Goal: Task Accomplishment & Management: Use online tool/utility

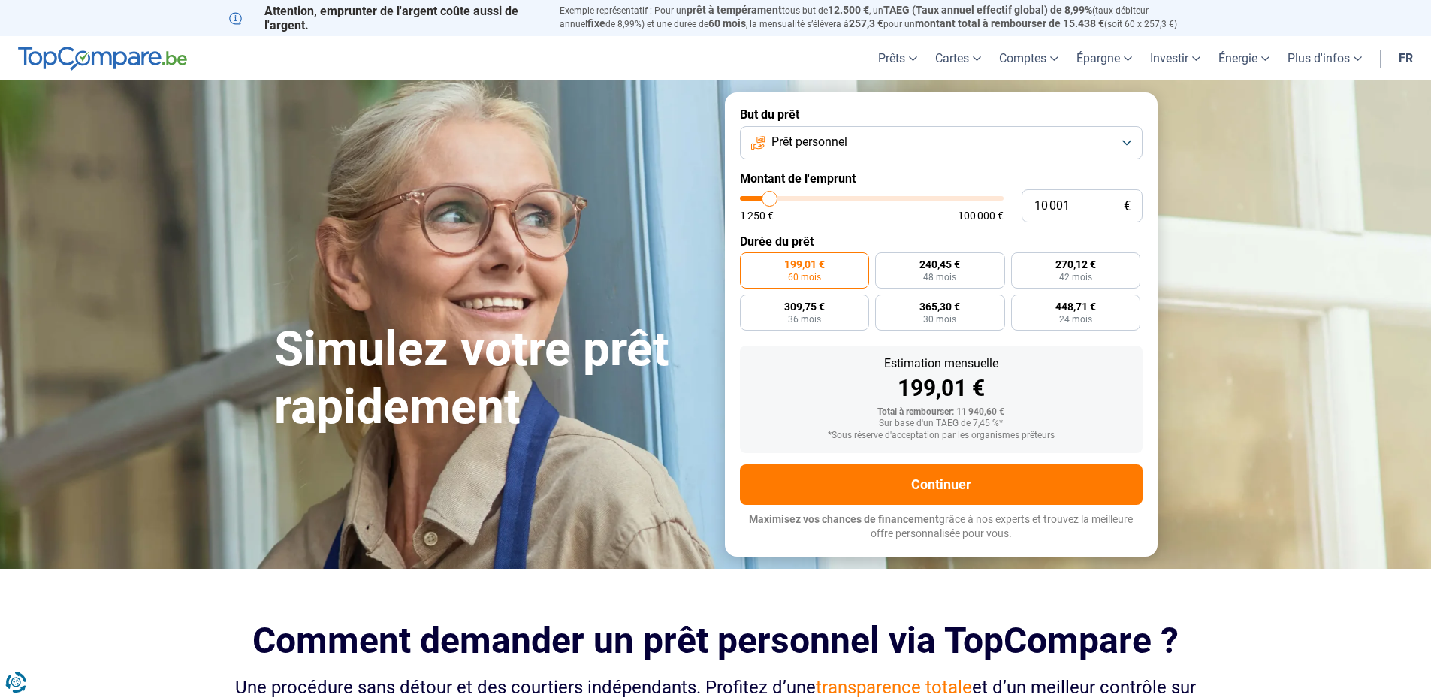
type input "10 500"
type input "10500"
type input "13 000"
type input "13000"
type input "17 000"
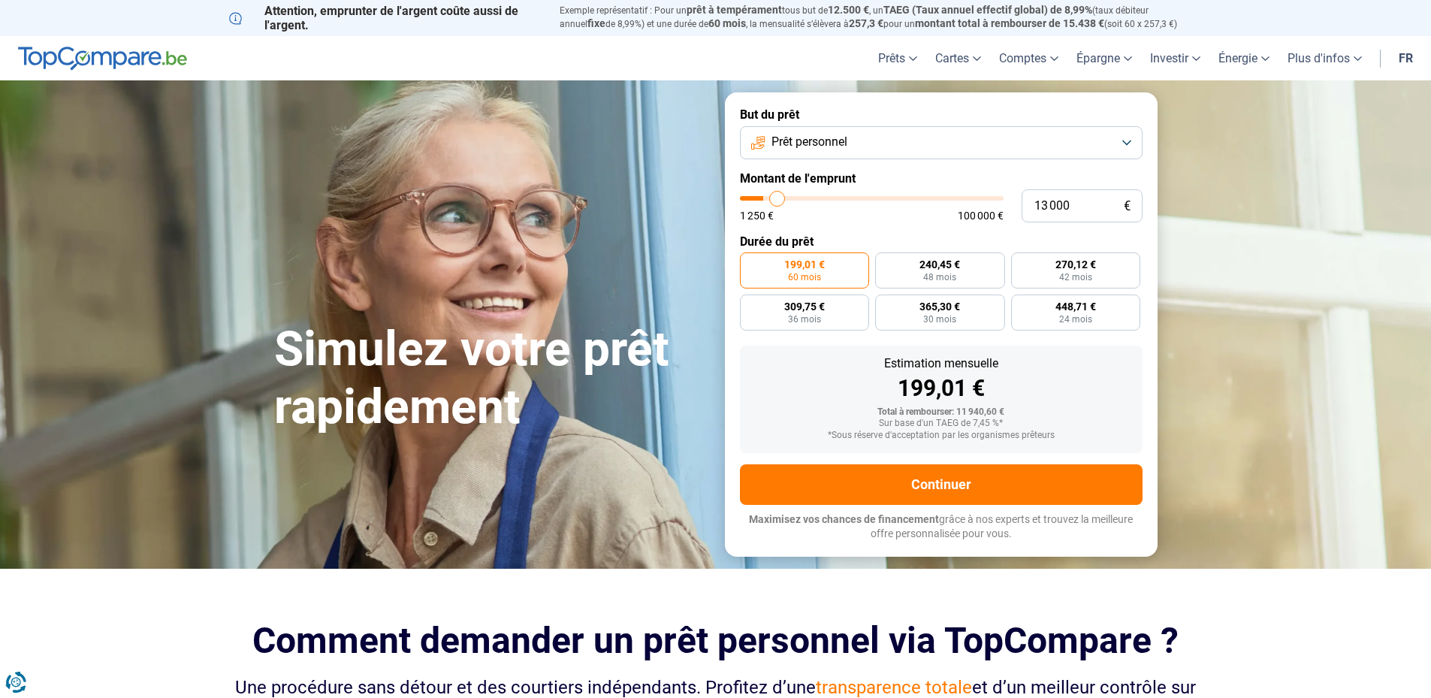
type input "17000"
type input "18 500"
type input "18500"
type input "23 500"
type input "23500"
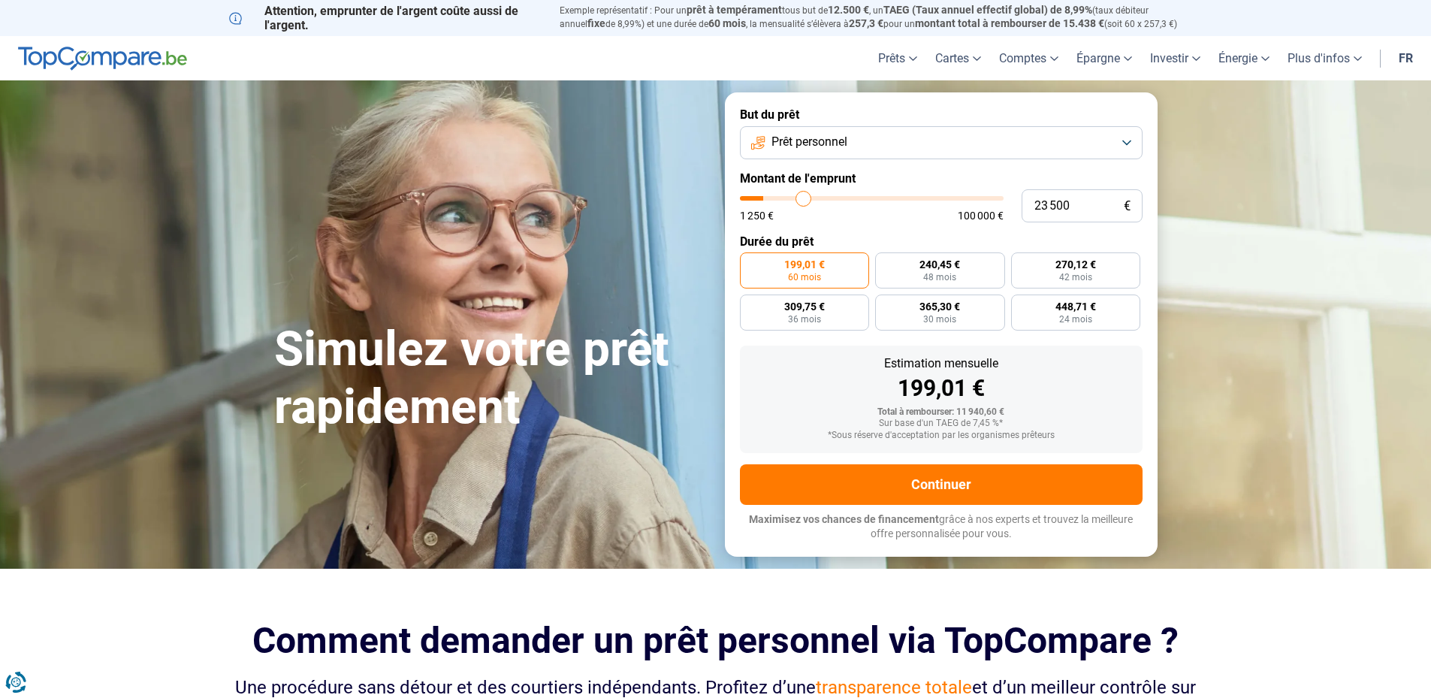
type input "24 500"
type input "24500"
type input "25 000"
type input "25000"
type input "25 250"
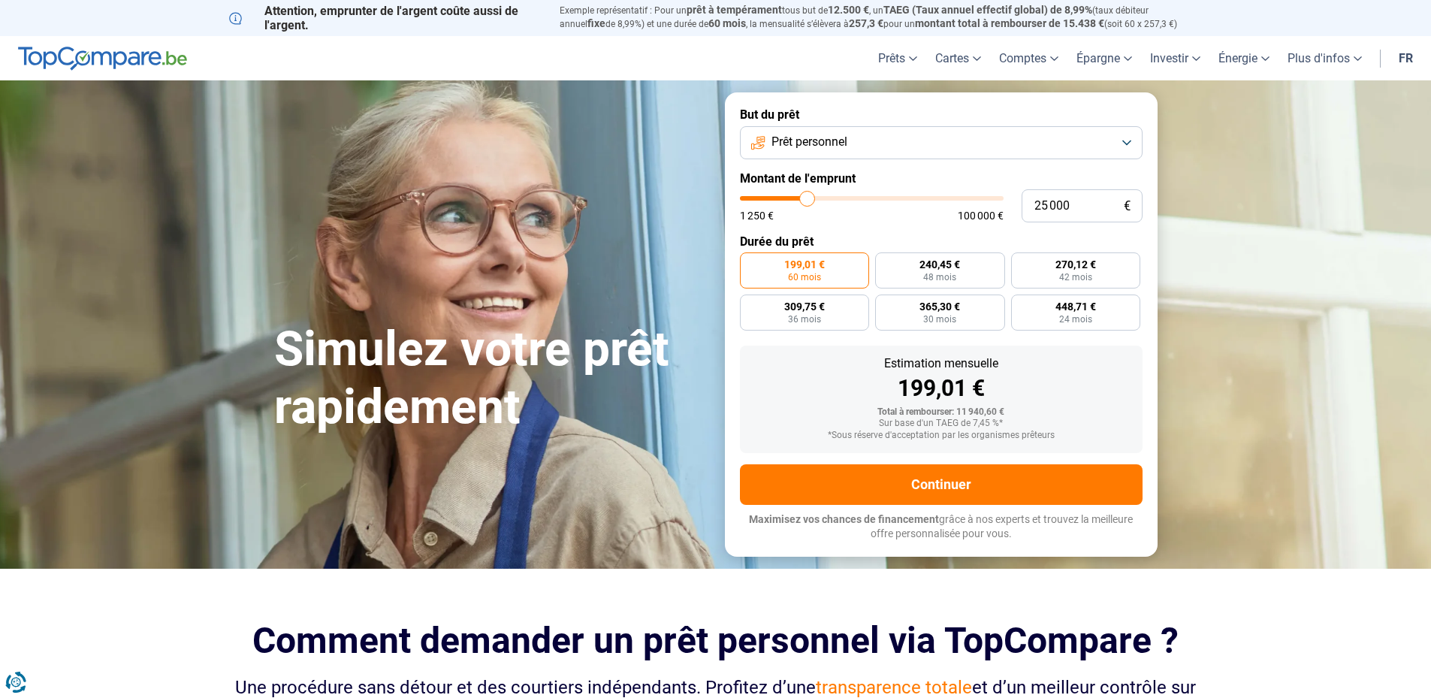
type input "25250"
type input "26 750"
type input "26750"
type input "28 000"
type input "28000"
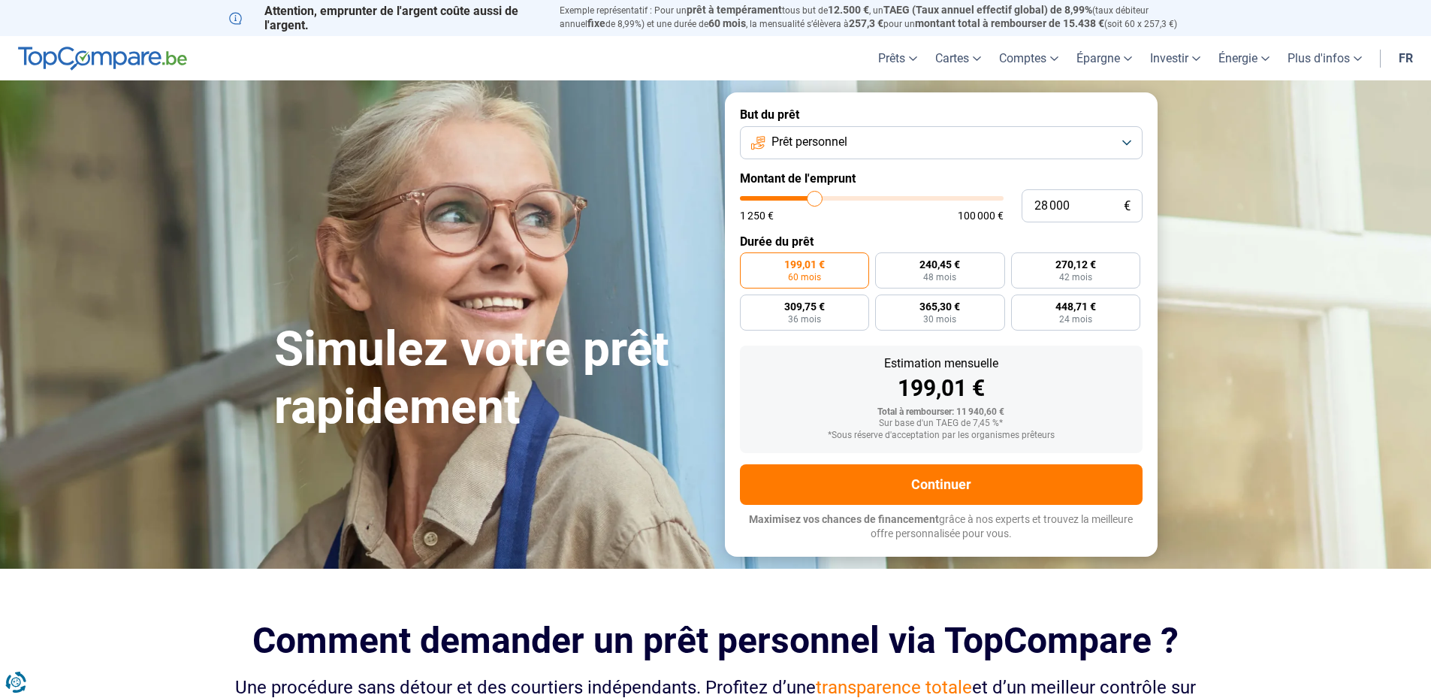
type input "28 750"
drag, startPoint x: 770, startPoint y: 201, endPoint x: 816, endPoint y: 188, distance: 48.3
type input "28750"
click at [816, 196] on input "range" at bounding box center [872, 198] width 264 height 5
radio input "false"
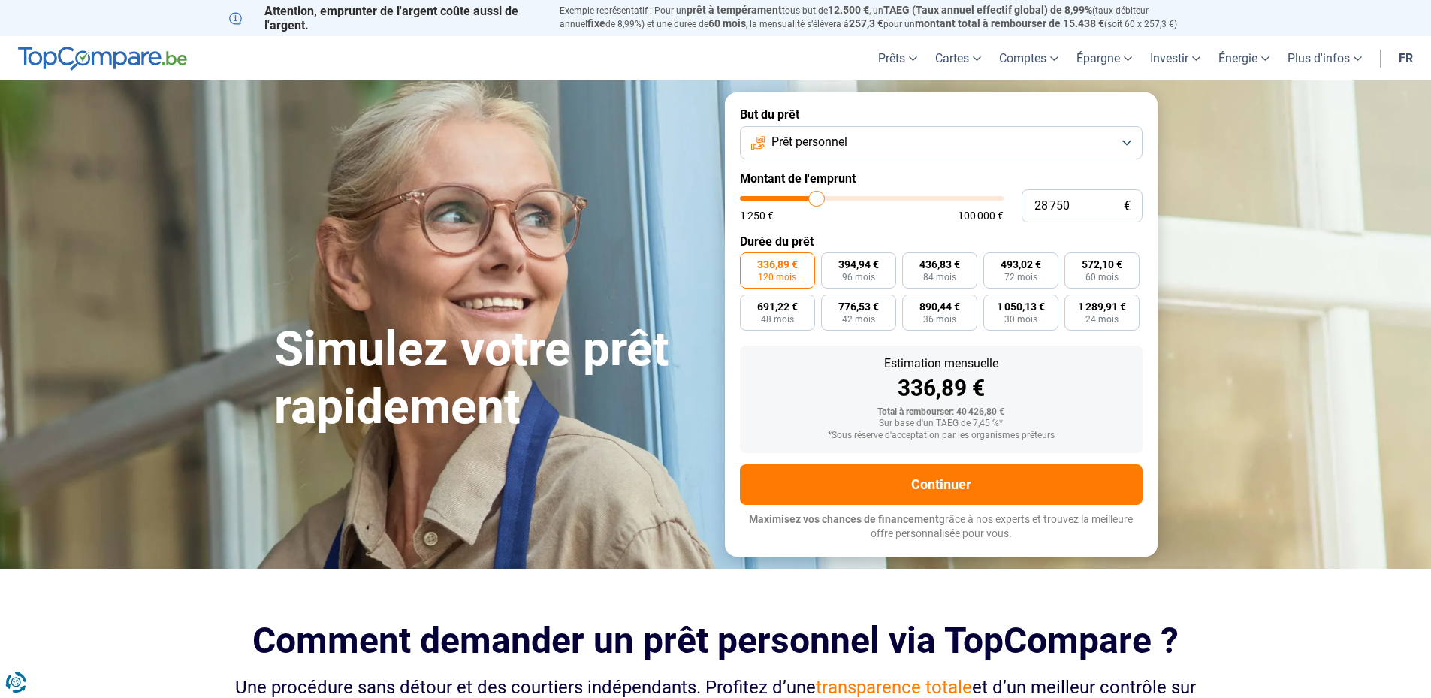
type input "26 500"
type input "26500"
type input "26 750"
type input "26750"
type input "27 250"
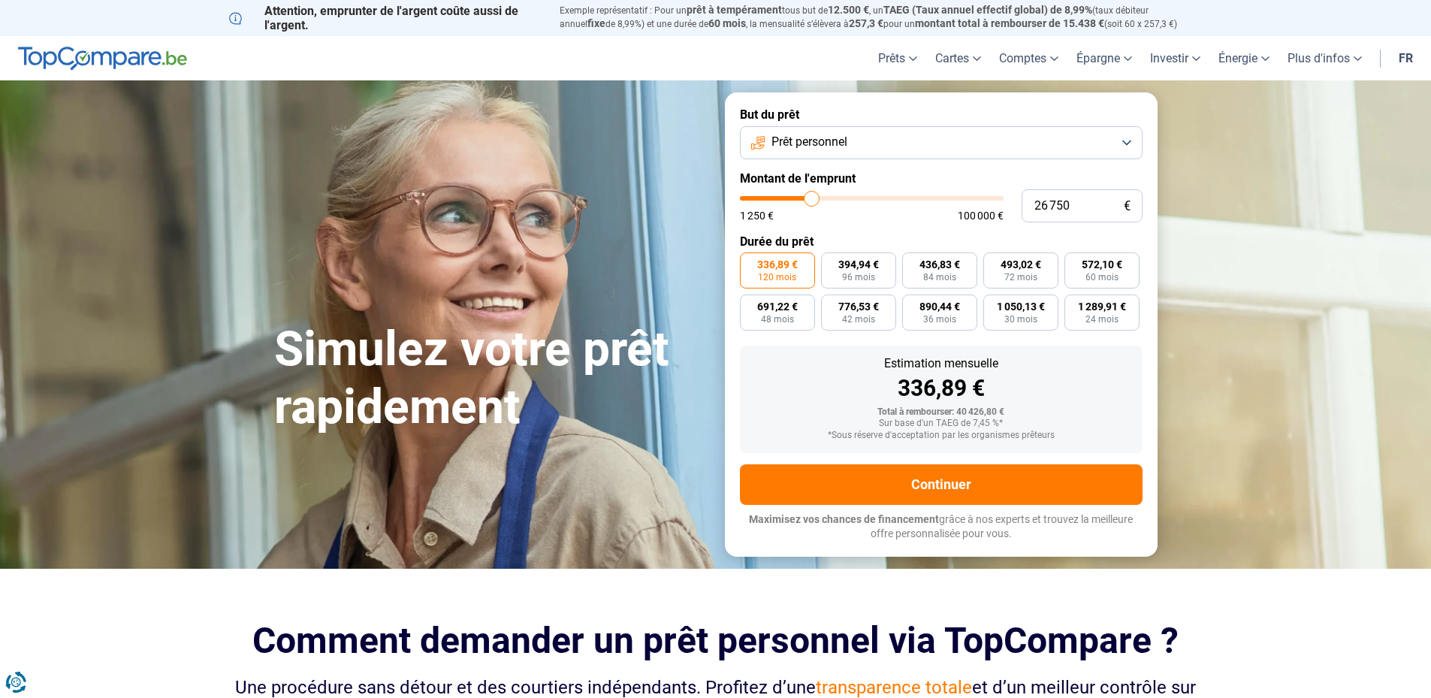
type input "27250"
type input "27 750"
type input "27750"
type input "28 000"
type input "28000"
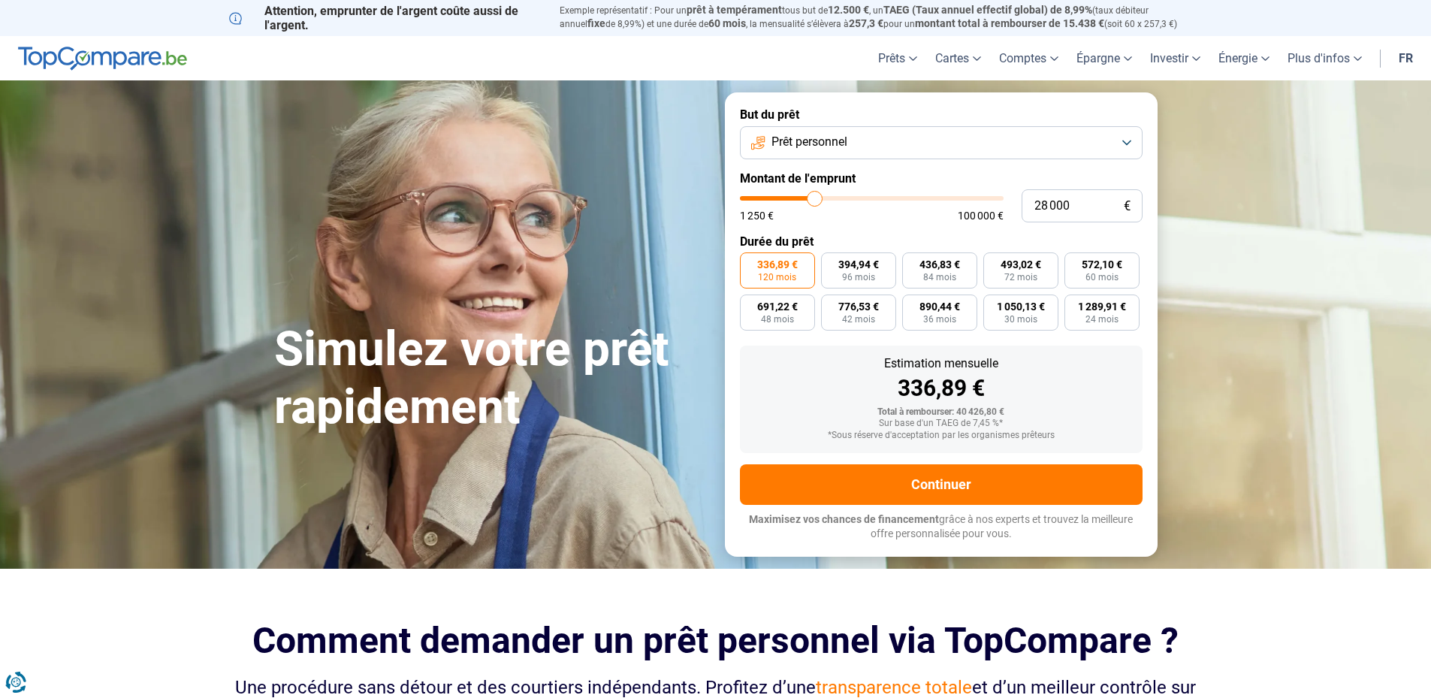
type input "28 250"
type input "28250"
type input "28 750"
type input "28750"
type input "29 250"
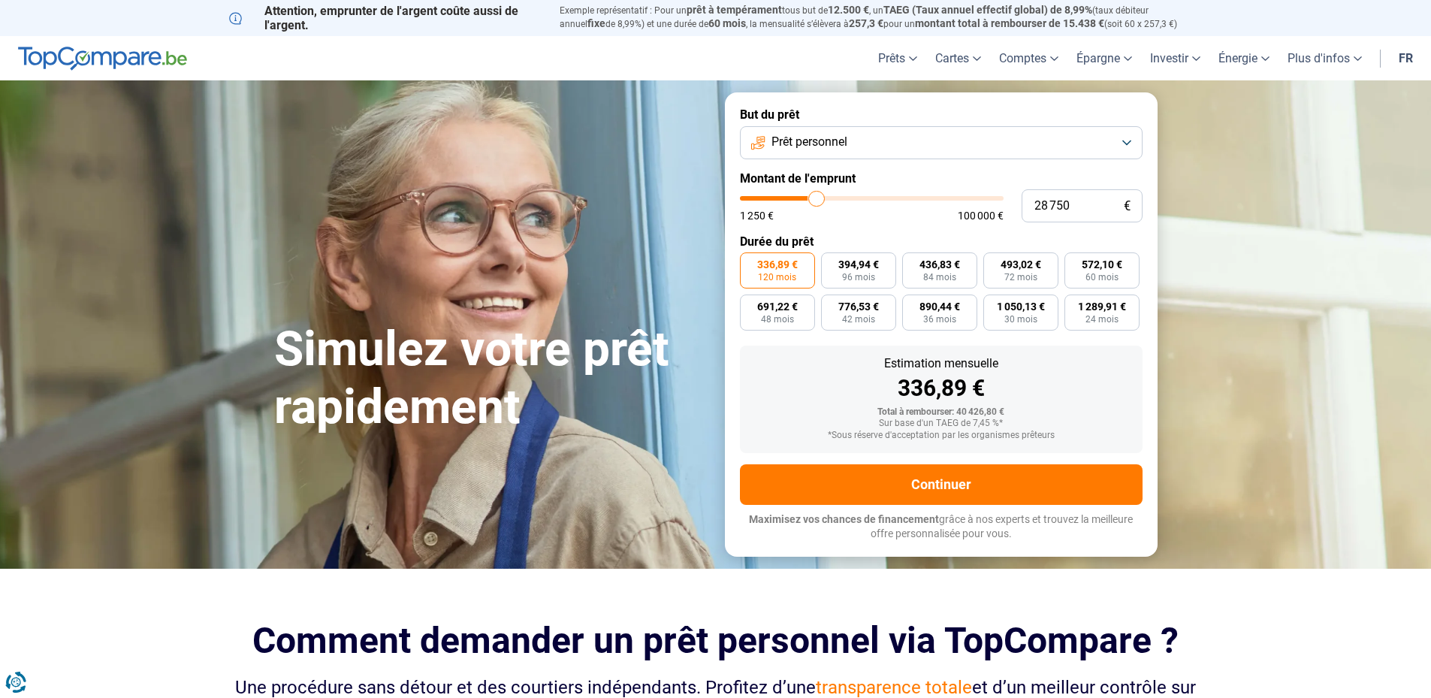
type input "29250"
type input "29 500"
type input "29500"
type input "29 750"
type input "29750"
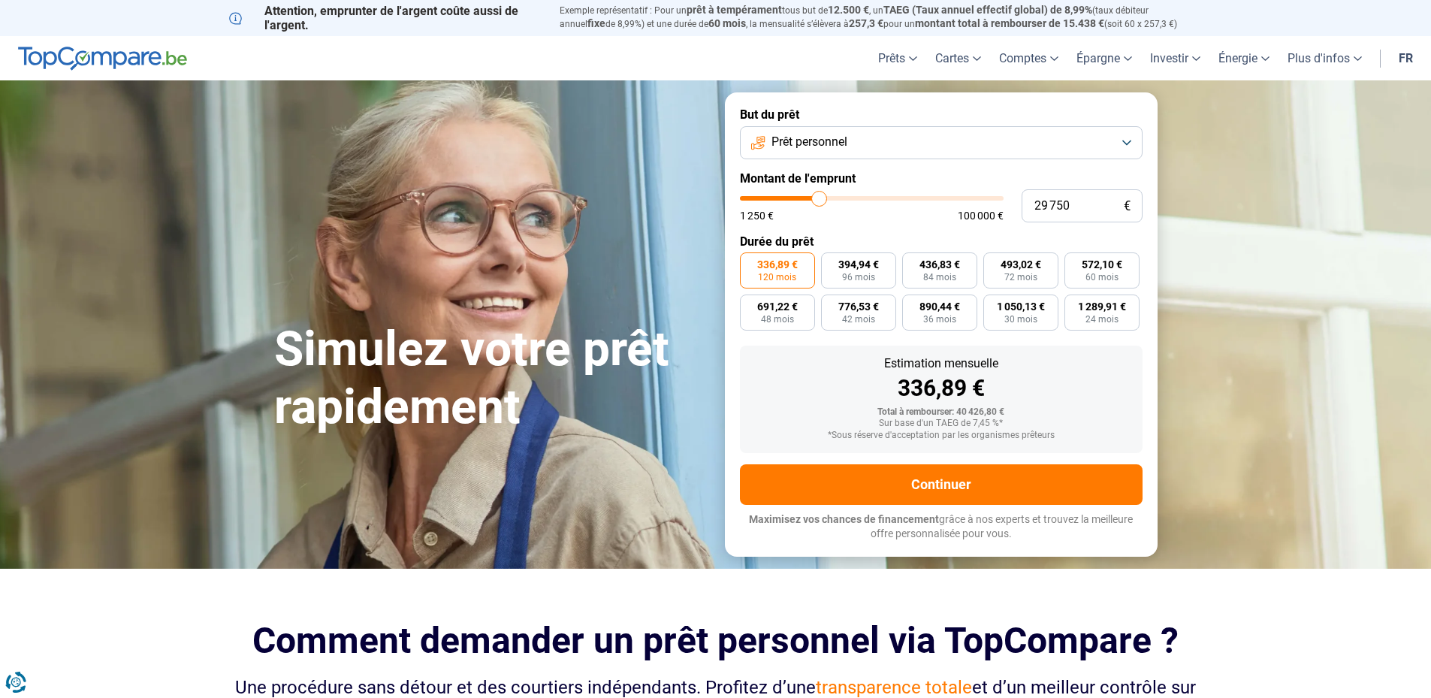
type input "30 250"
type input "30250"
type input "30 500"
type input "30500"
type input "31 250"
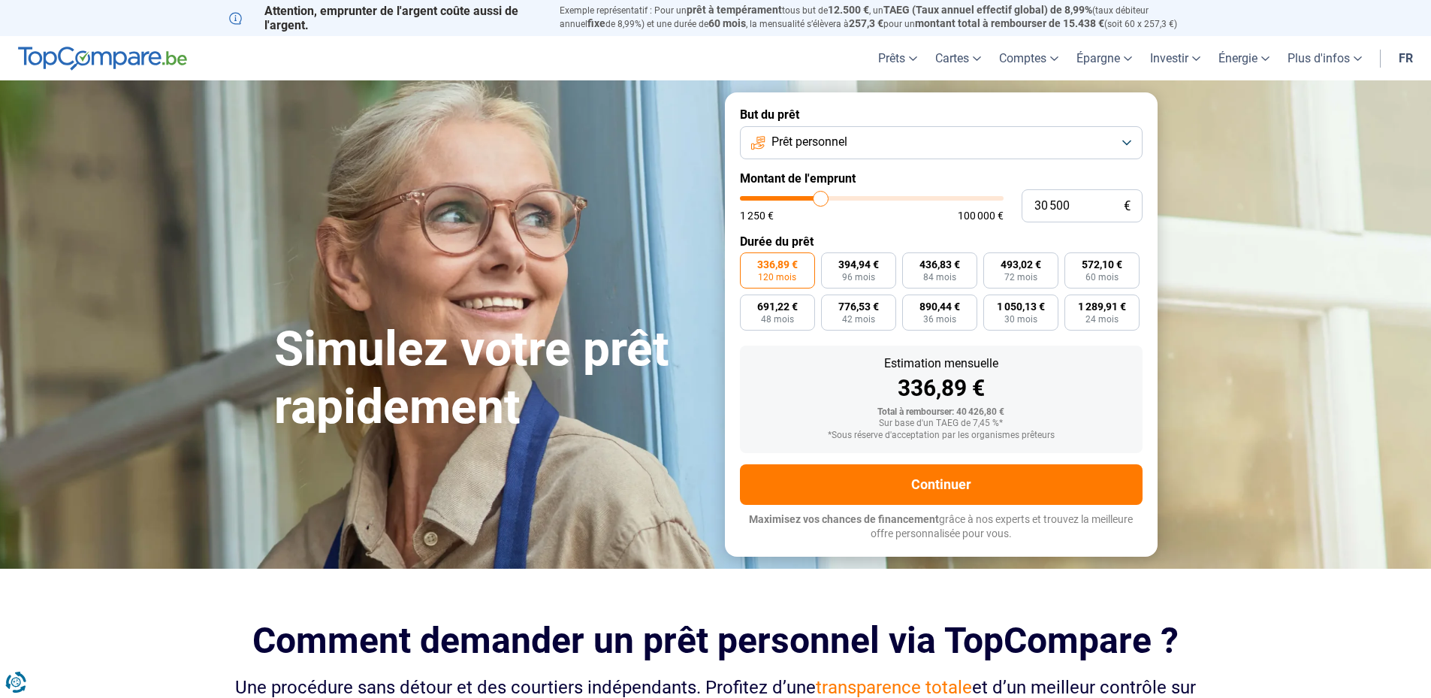
type input "31250"
type input "31 750"
type input "31750"
type input "32 250"
type input "32250"
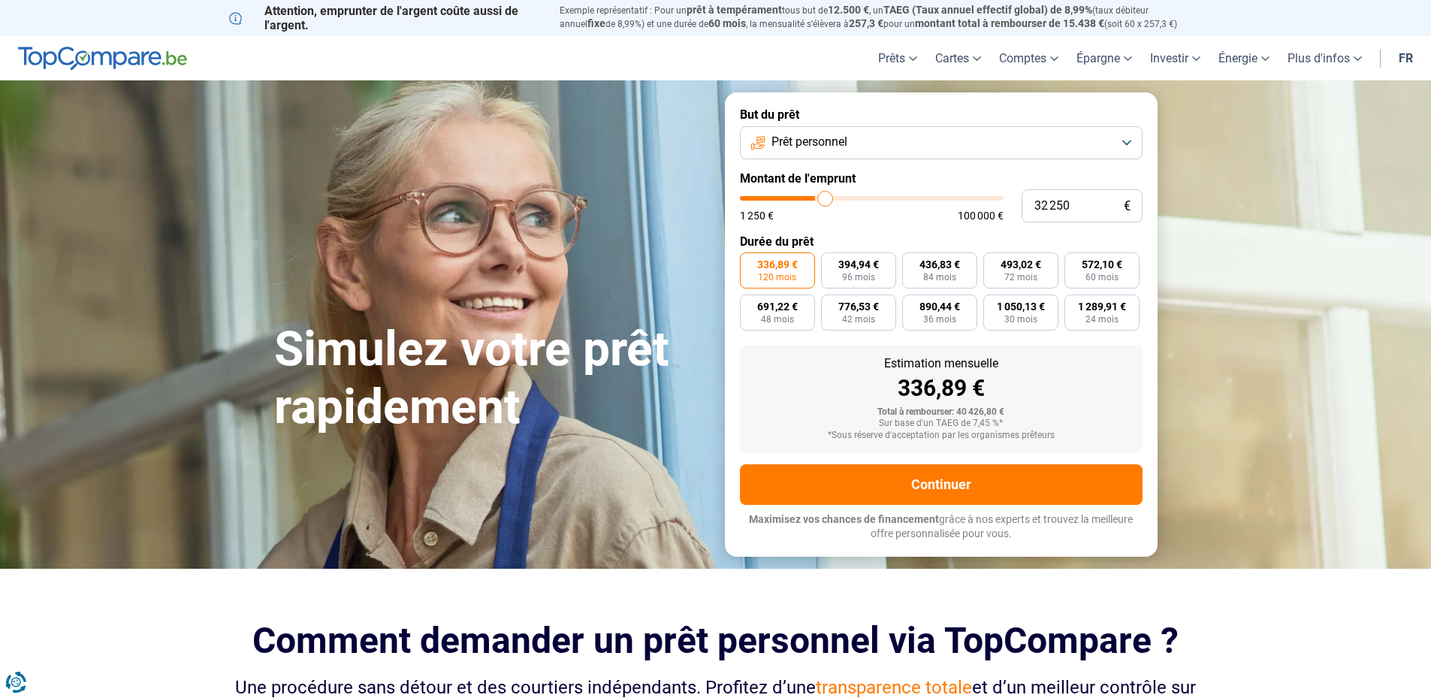
type input "32 750"
type input "32750"
type input "33 500"
type input "33500"
type input "33 750"
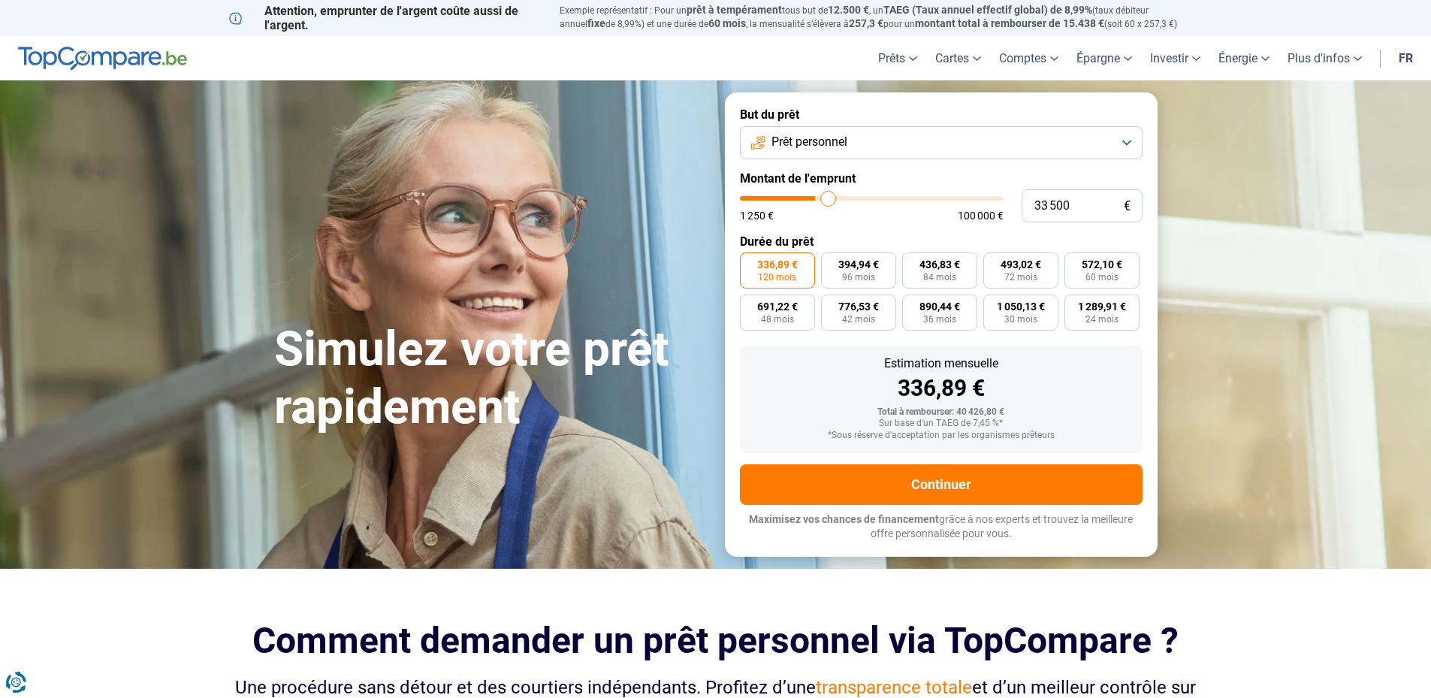
type input "33750"
type input "34 000"
type input "34000"
type input "34 250"
type input "34250"
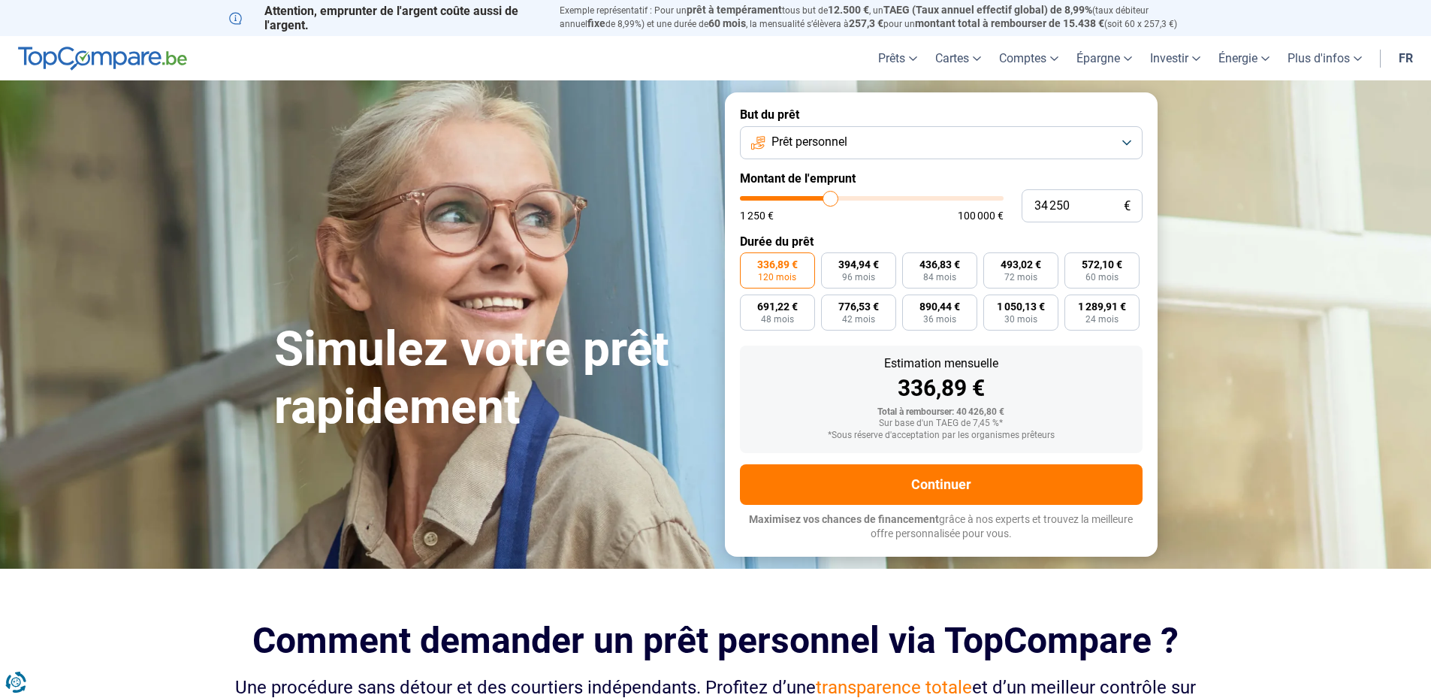
type input "32 500"
type input "32500"
type input "31 000"
type input "31000"
type input "29 750"
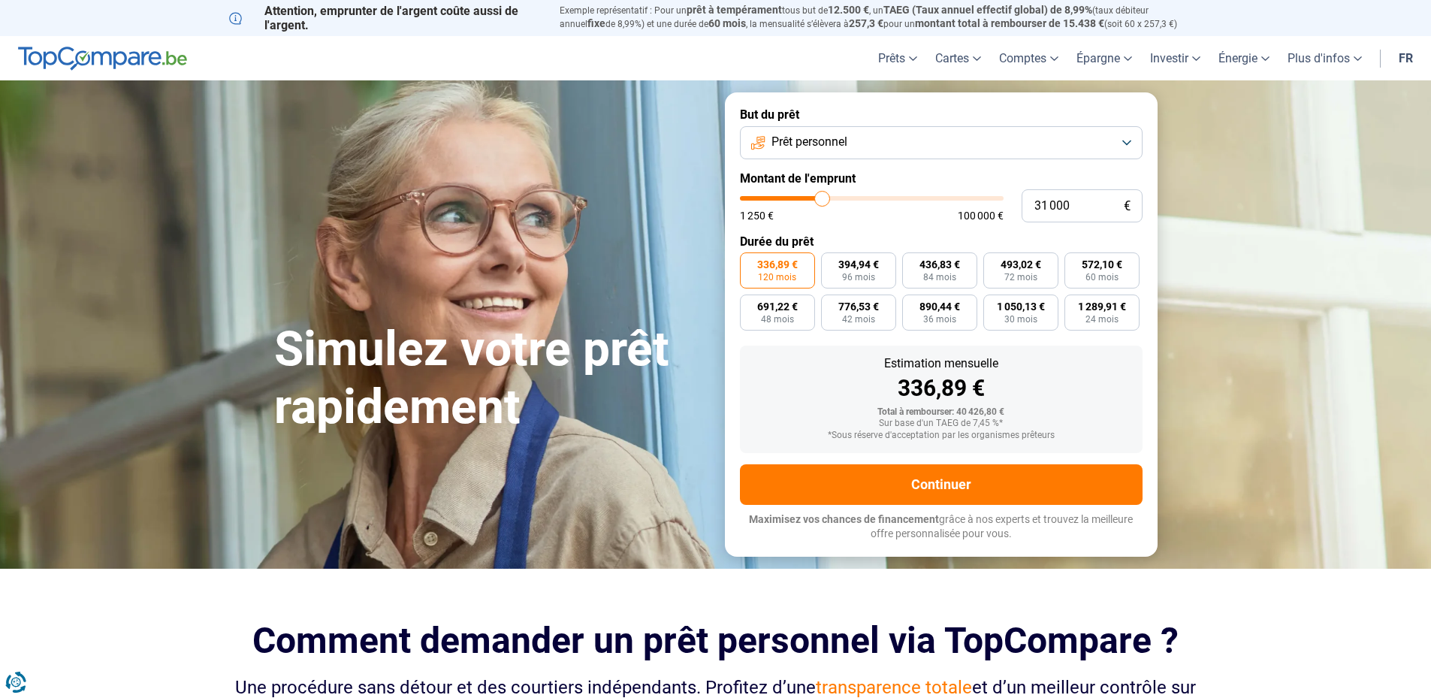
type input "29750"
type input "28 750"
type input "28750"
type input "28 000"
type input "28000"
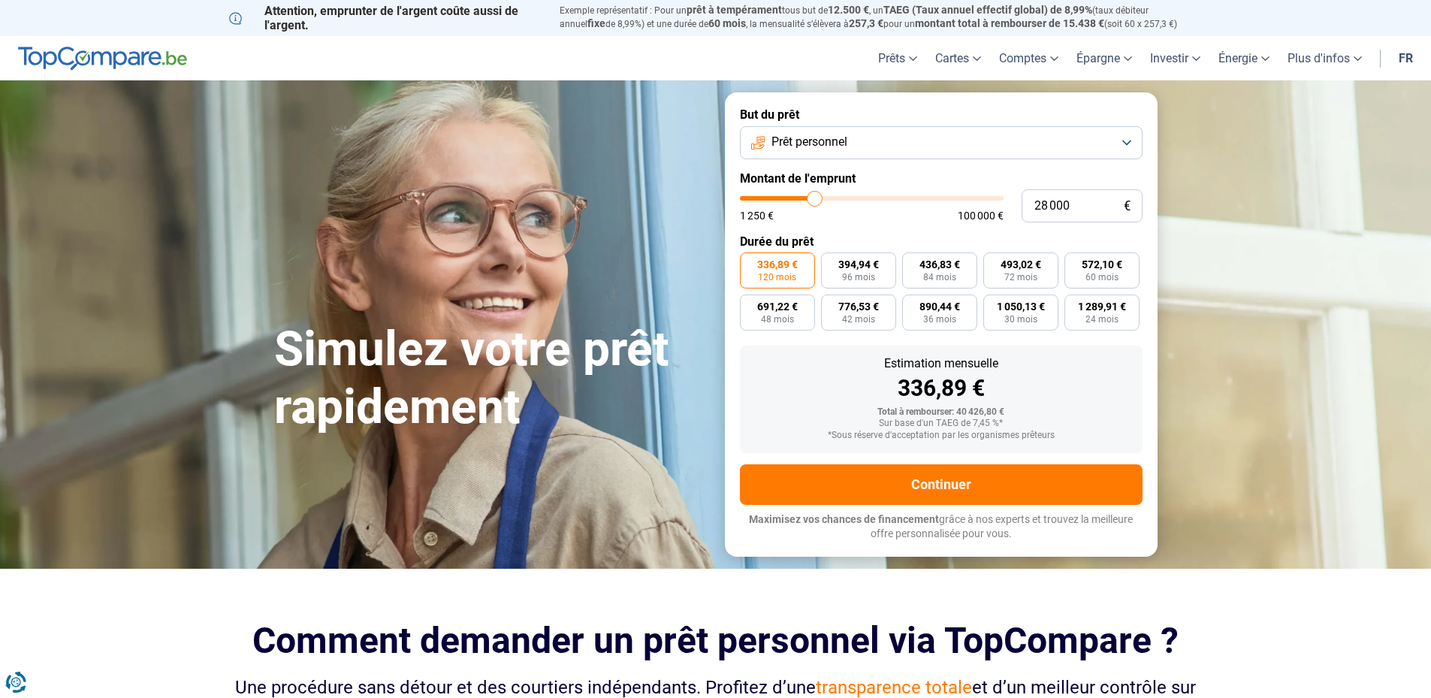
type input "27 750"
type input "27750"
type input "27 500"
type input "27500"
type input "27 250"
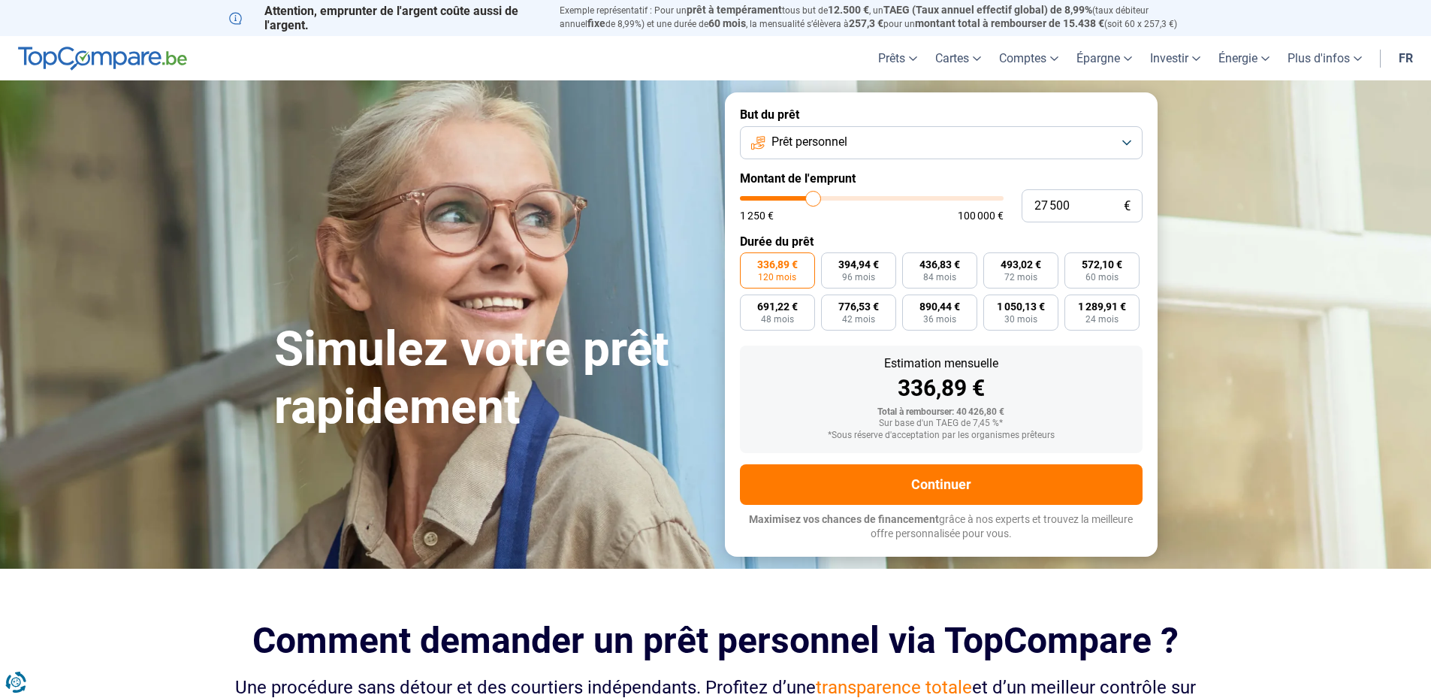
type input "27250"
type input "26 750"
type input "26750"
type input "26 500"
type input "26500"
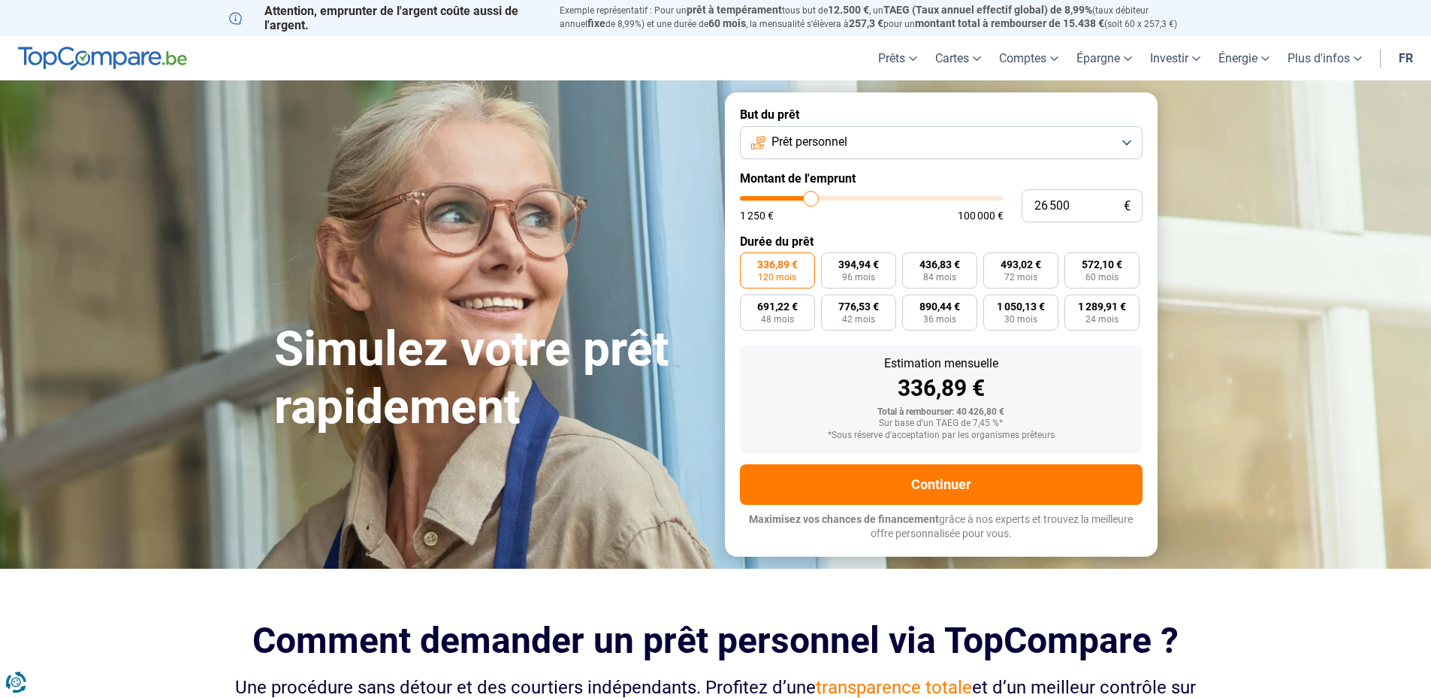
type input "26 250"
type input "26250"
type input "25 750"
type input "25750"
type input "25 000"
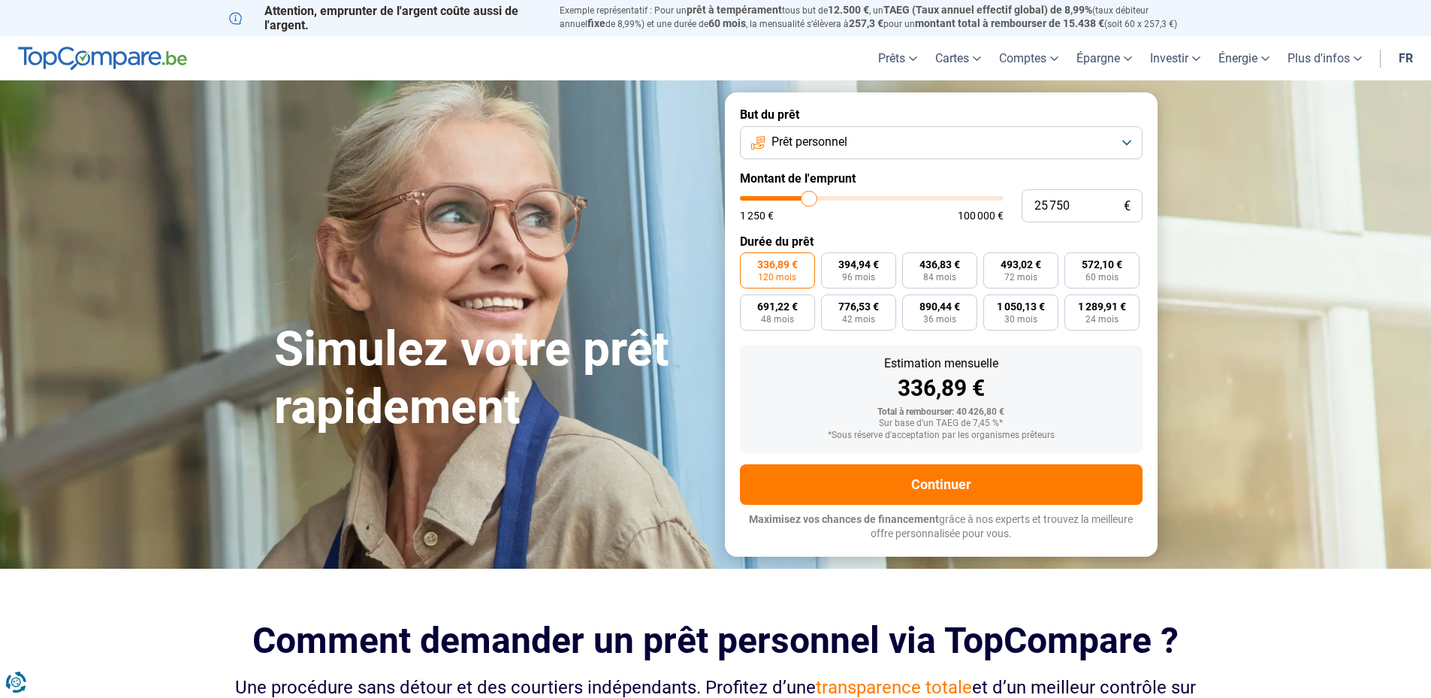
type input "25000"
type input "24 750"
type input "24750"
type input "24 500"
type input "24500"
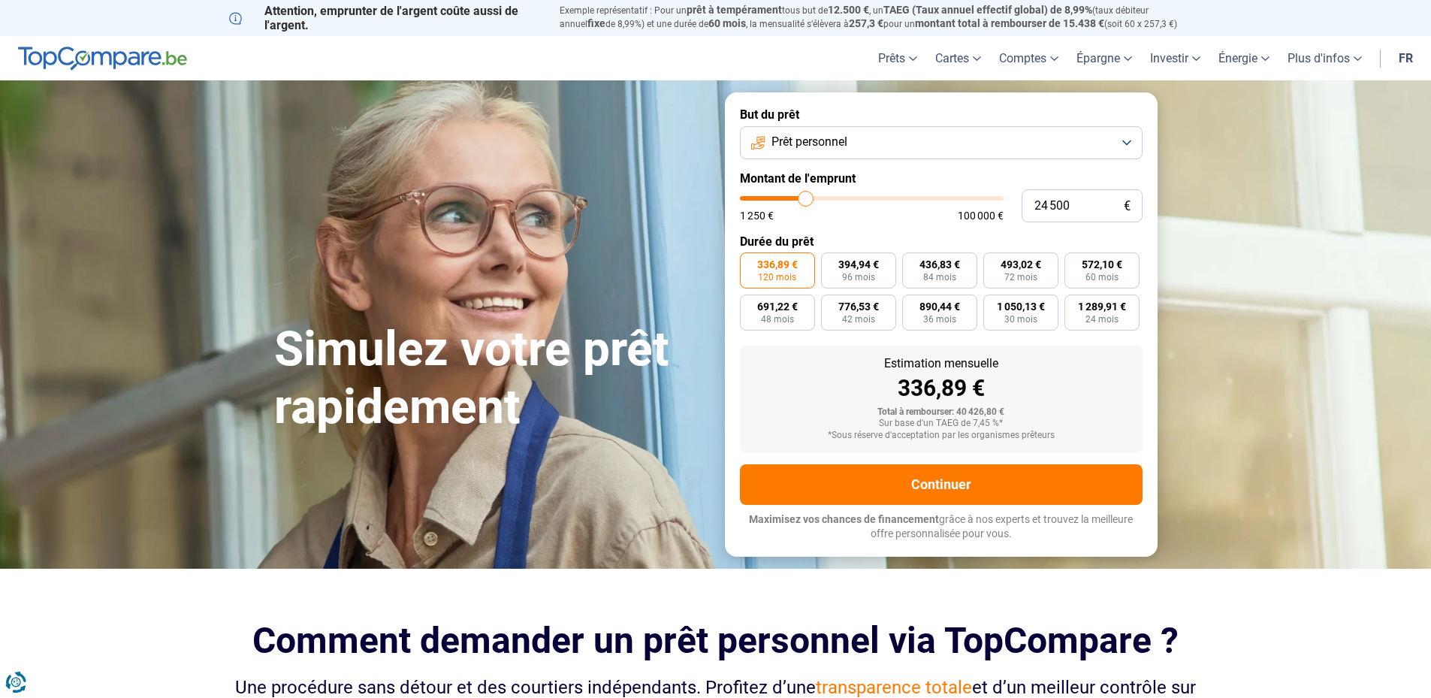
type input "24 250"
type input "24250"
type input "23 750"
type input "23750"
type input "23 500"
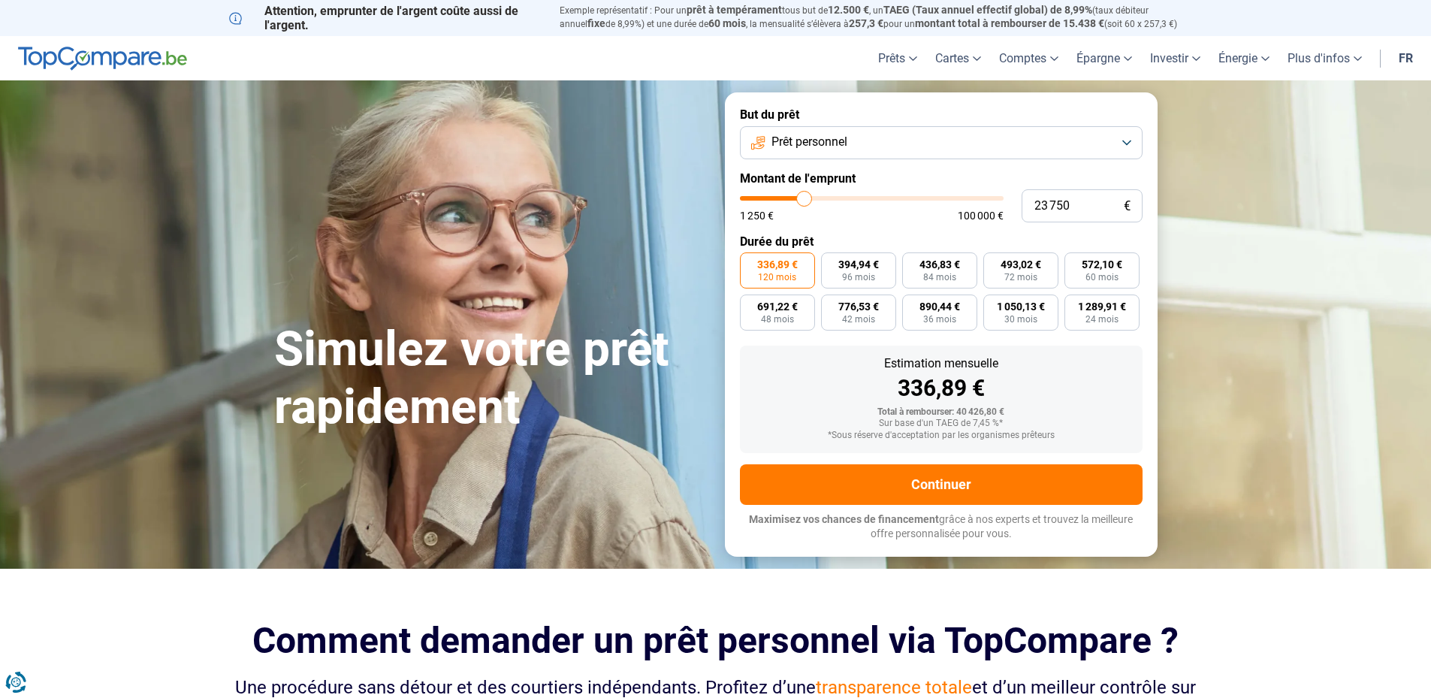
type input "23500"
type input "23 250"
type input "23250"
type input "23 000"
type input "23000"
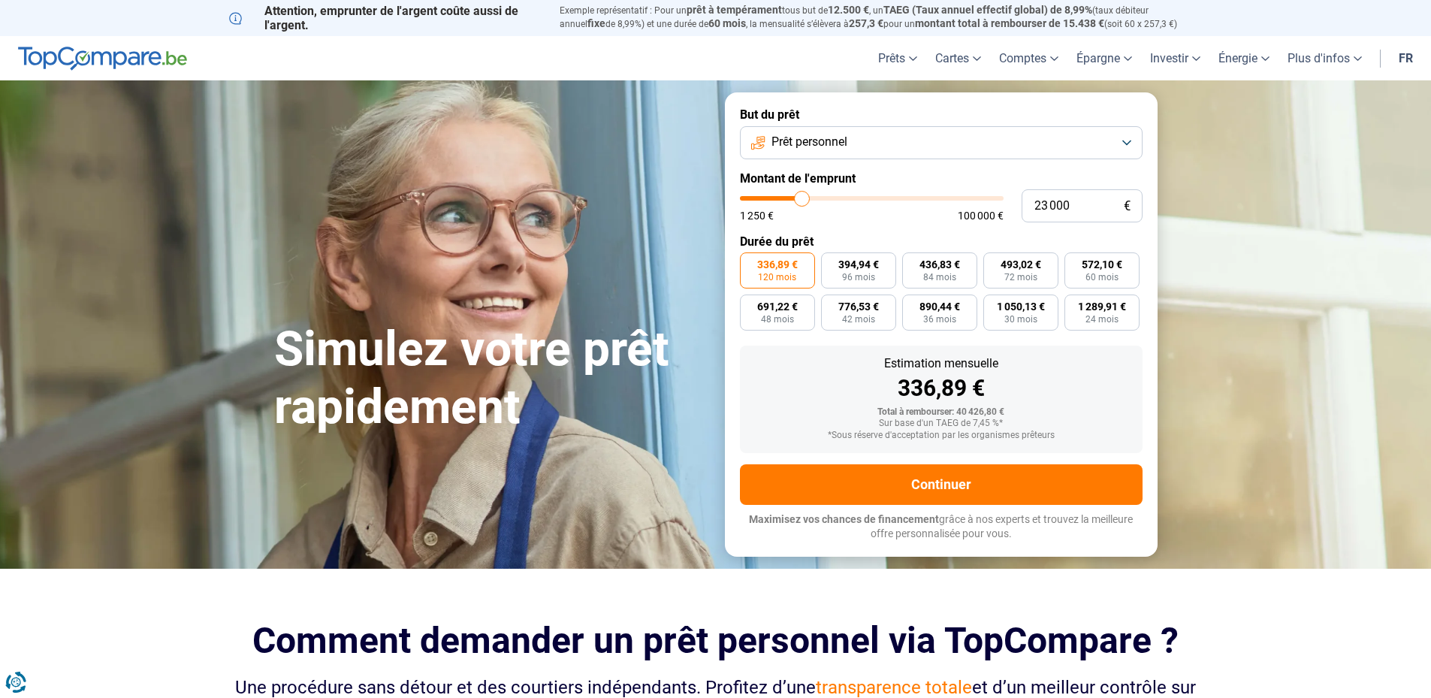
type input "22 750"
type input "22750"
type input "22 250"
type input "22250"
type input "22 000"
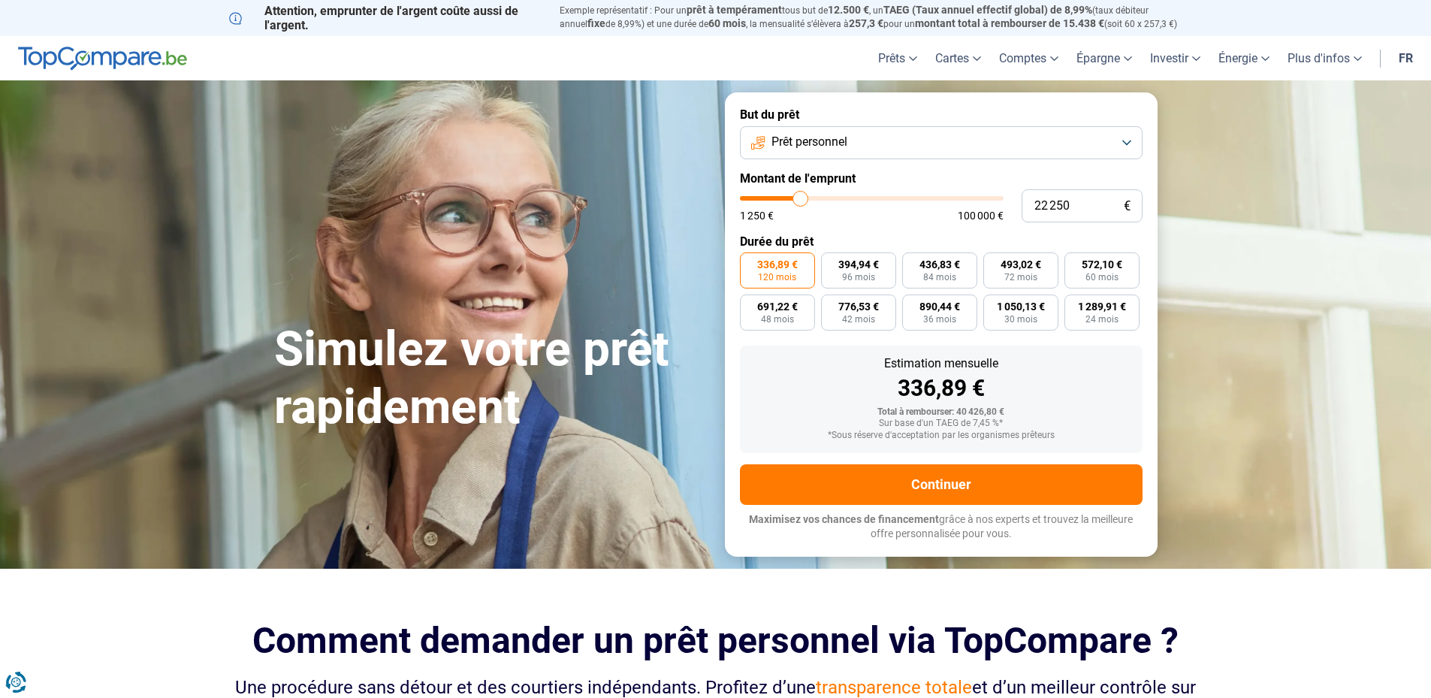
type input "22000"
type input "21 750"
type input "21750"
type input "21 500"
type input "21500"
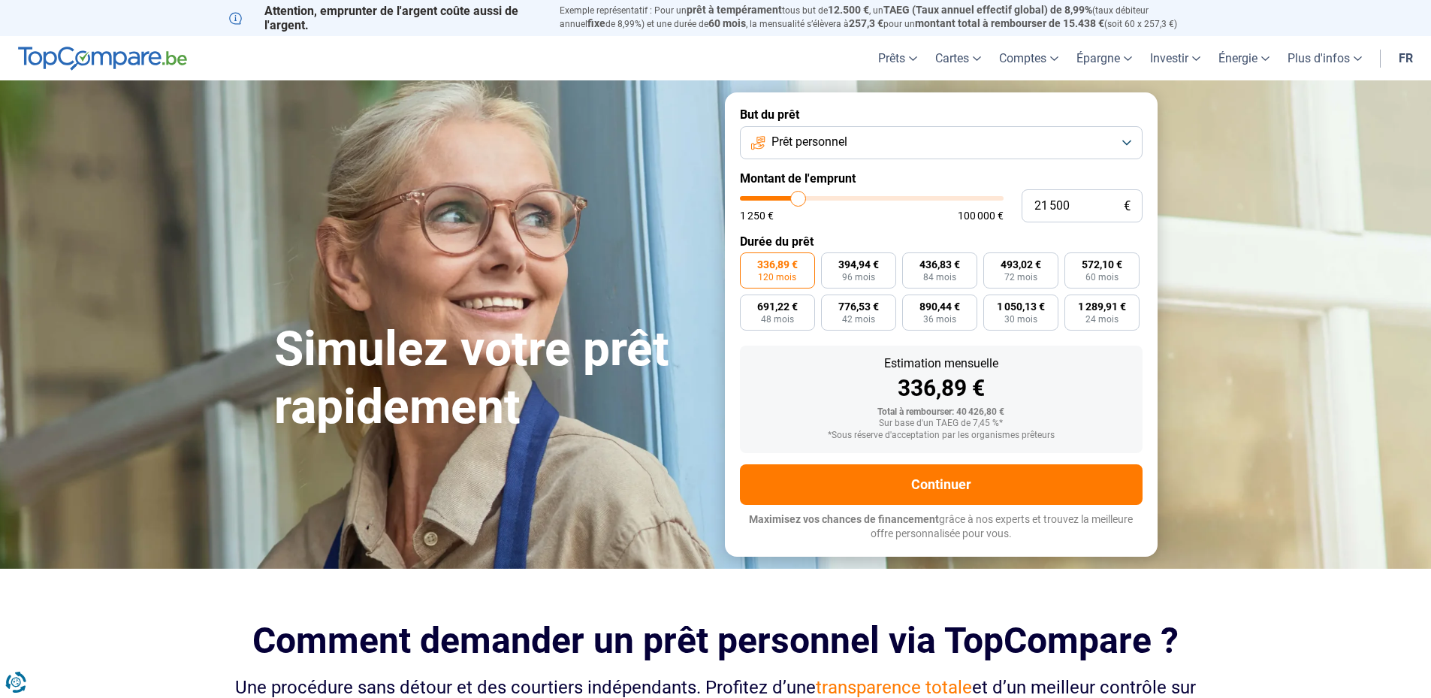
type input "21 250"
type input "21250"
type input "20 750"
type input "20750"
type input "20 500"
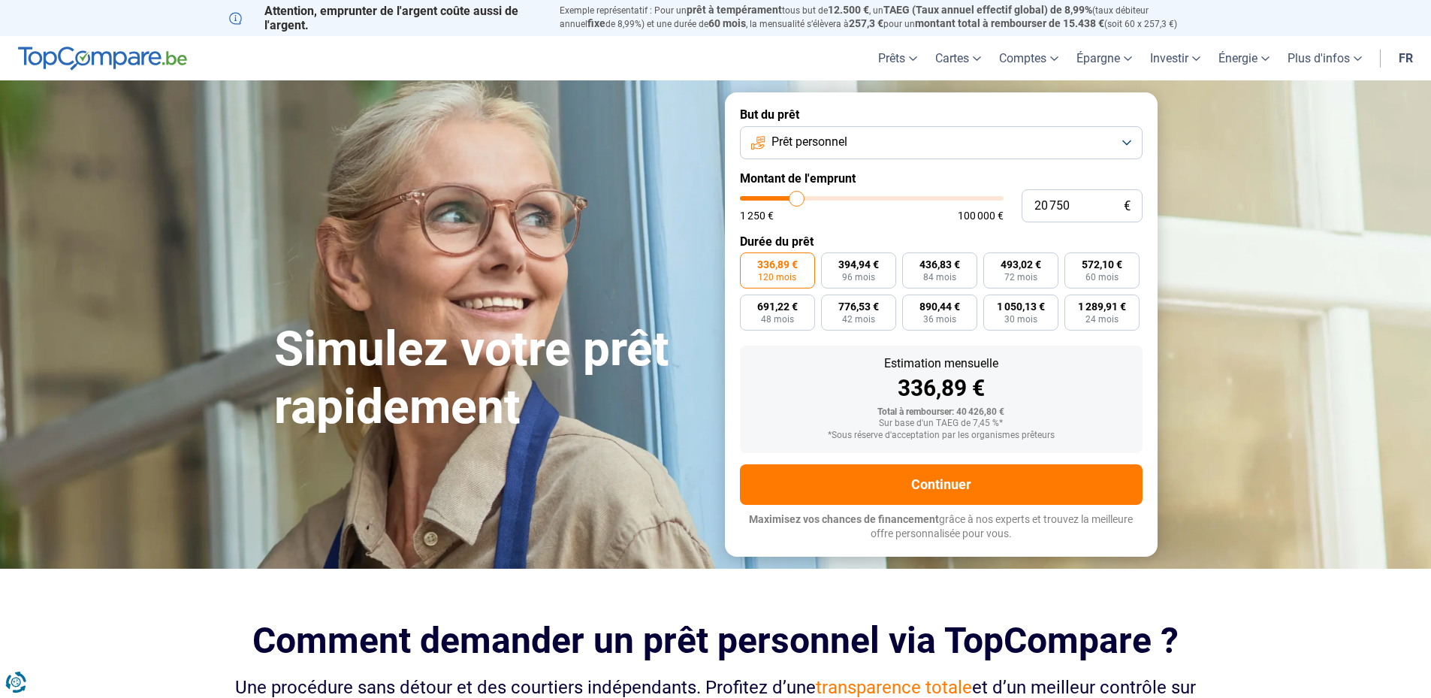
type input "20500"
type input "20 250"
type input "20250"
type input "19 750"
type input "19750"
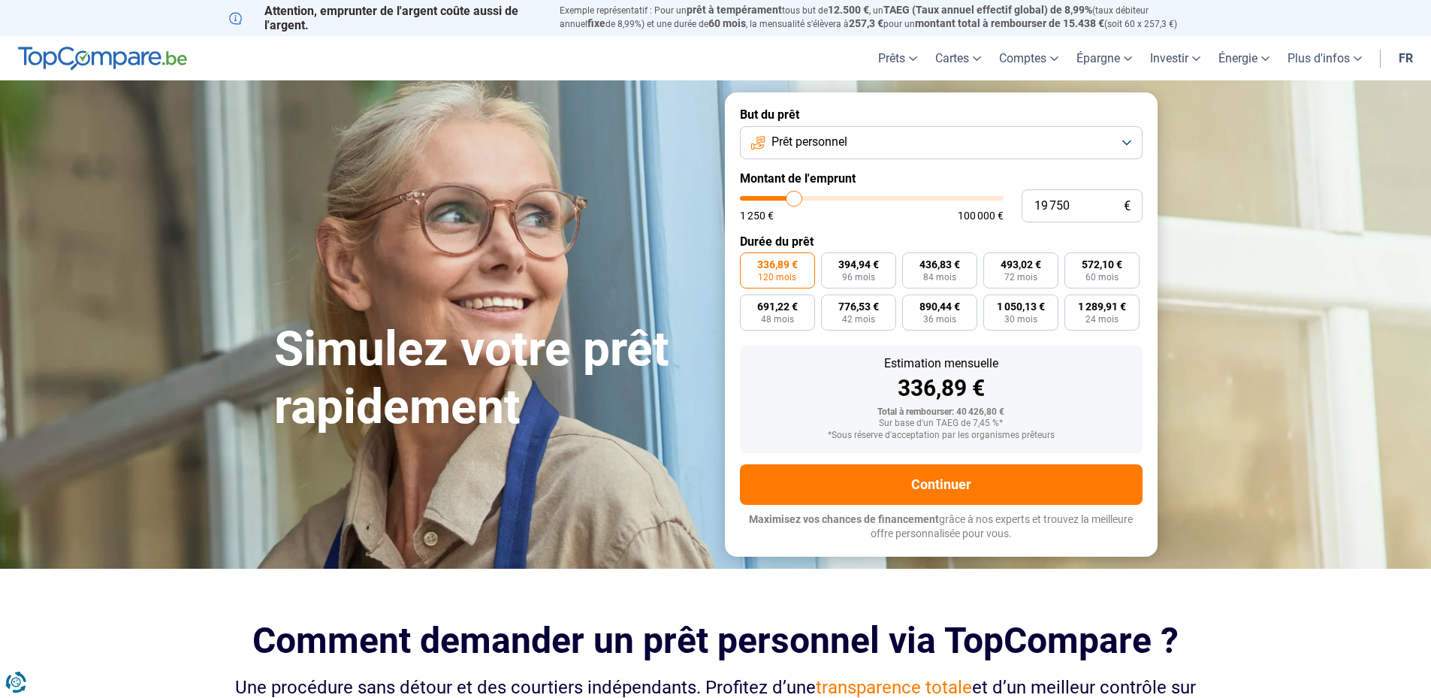
type input "19 250"
type input "19250"
type input "19 000"
type input "19000"
type input "17 750"
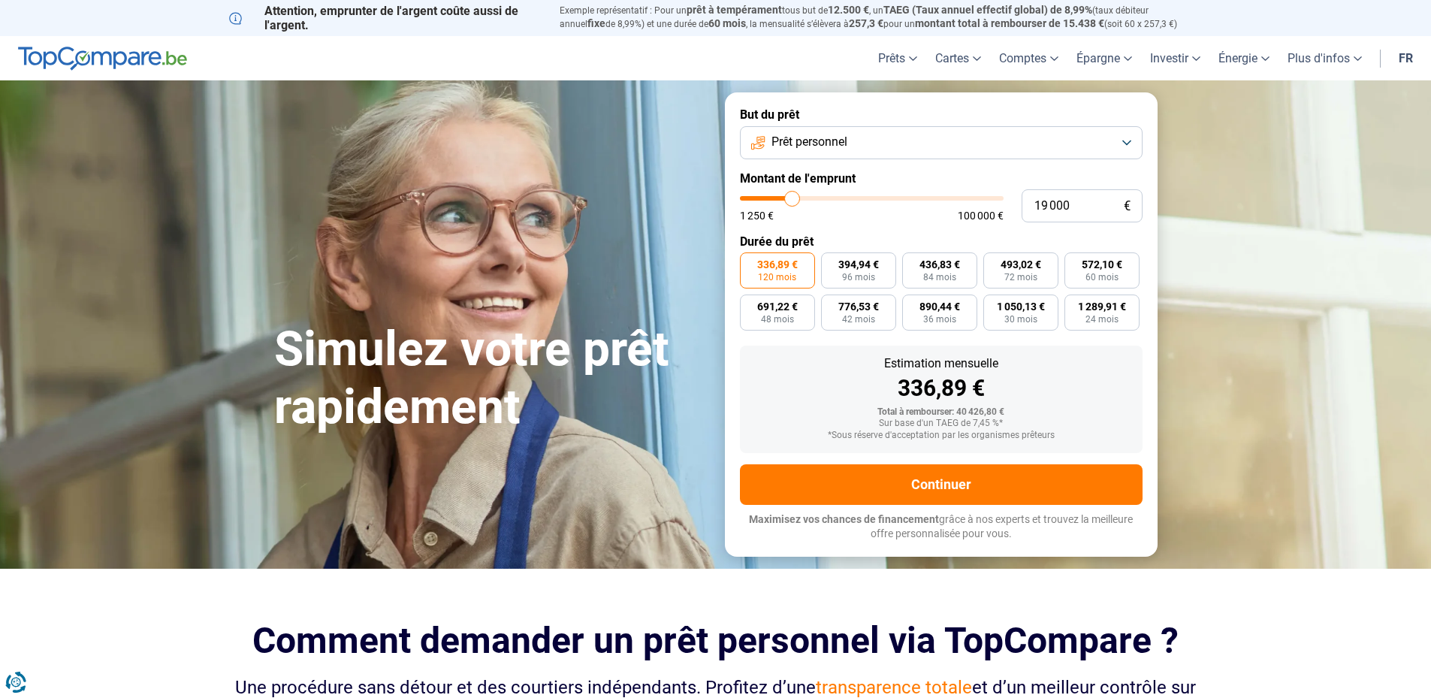
type input "17750"
type input "17 500"
type input "17500"
type input "17 250"
type input "17250"
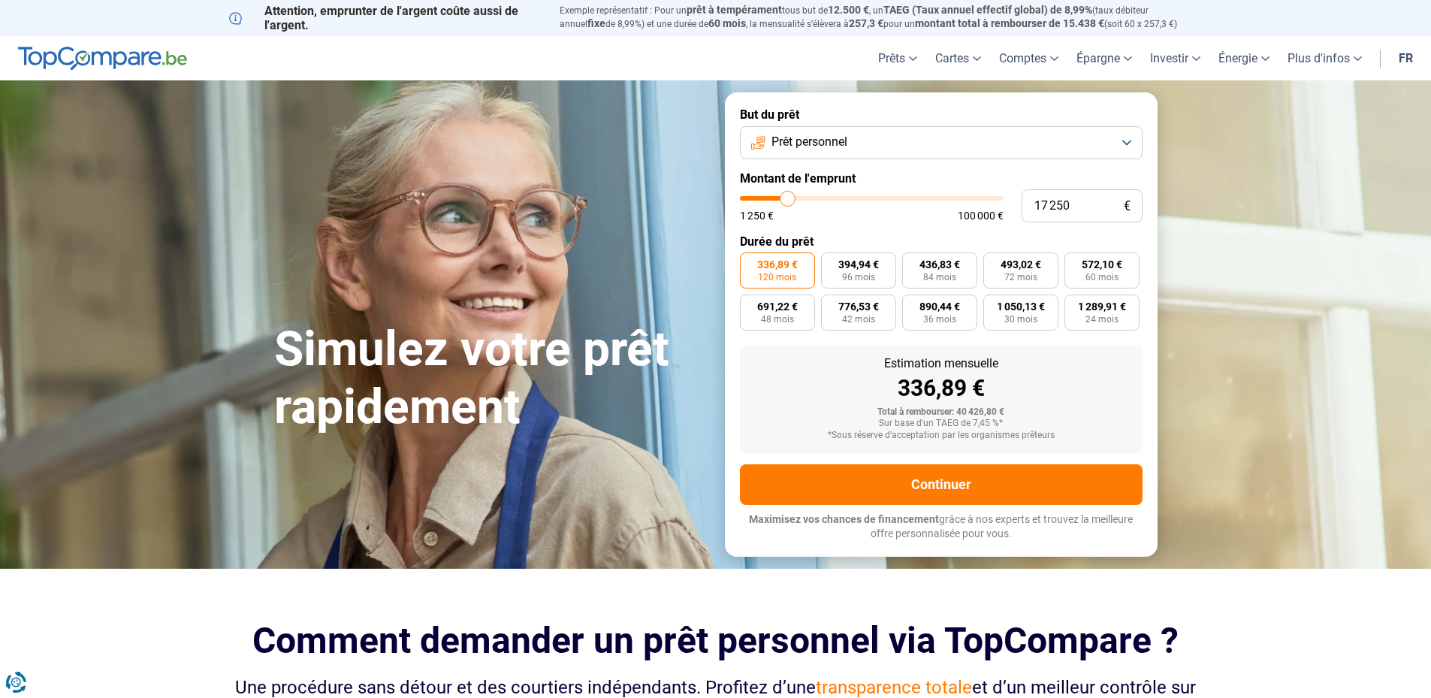
type input "17 000"
type input "17000"
type input "16 500"
type input "16500"
type input "16 000"
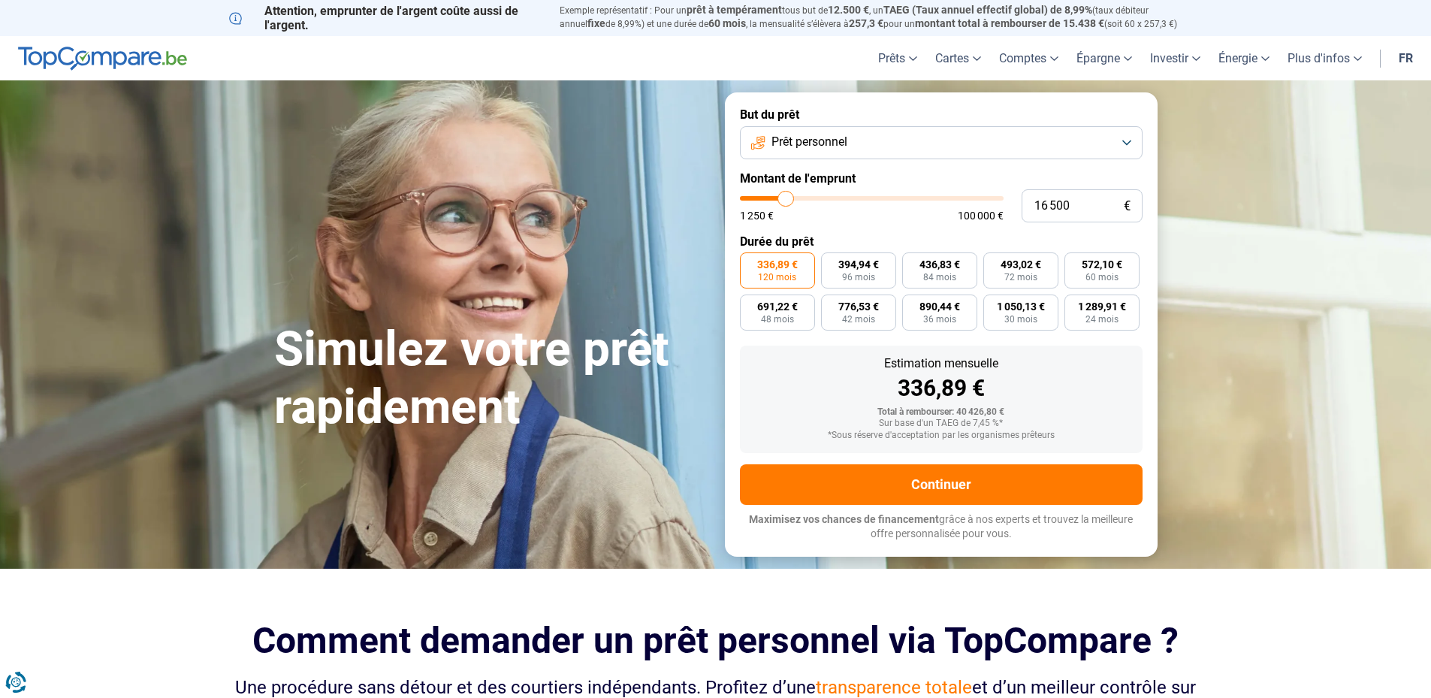
type input "16000"
type input "15 750"
type input "15750"
type input "15 500"
type input "15500"
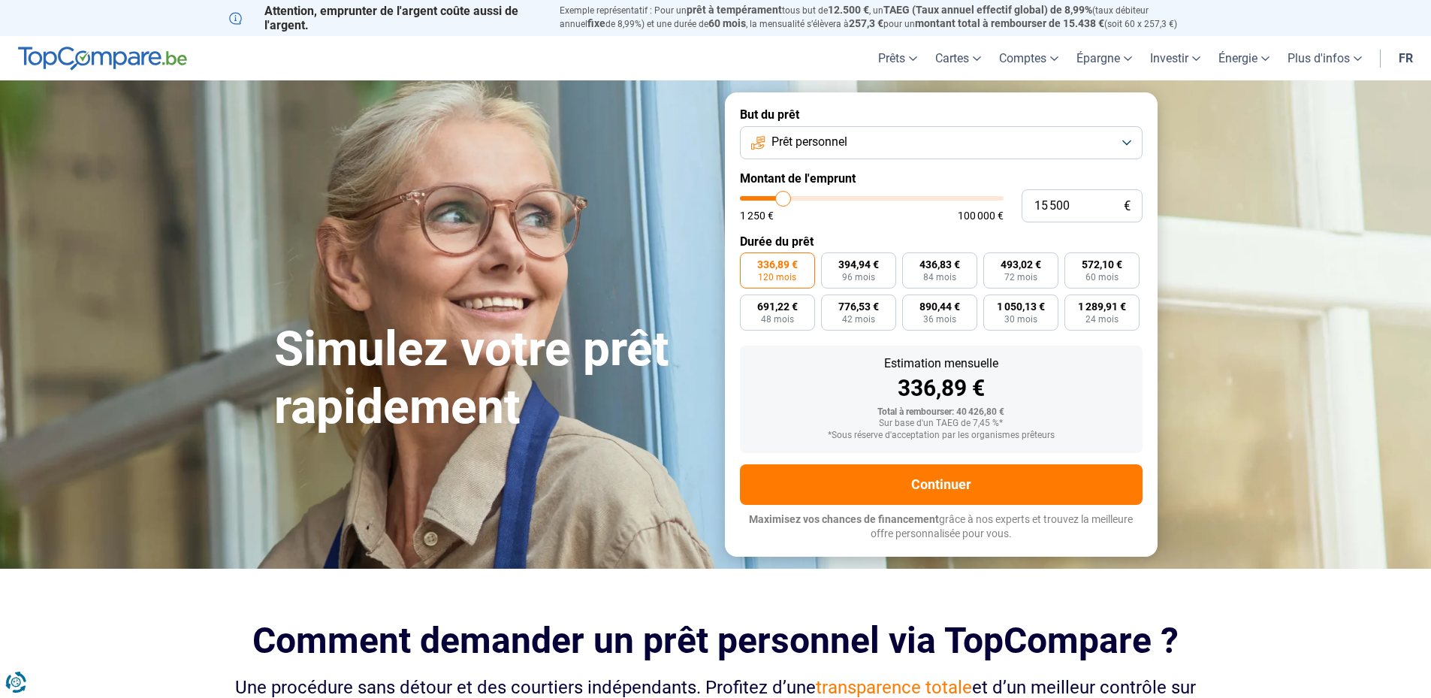
type input "15 000"
type input "15000"
type input "14 750"
type input "14750"
type input "12 500"
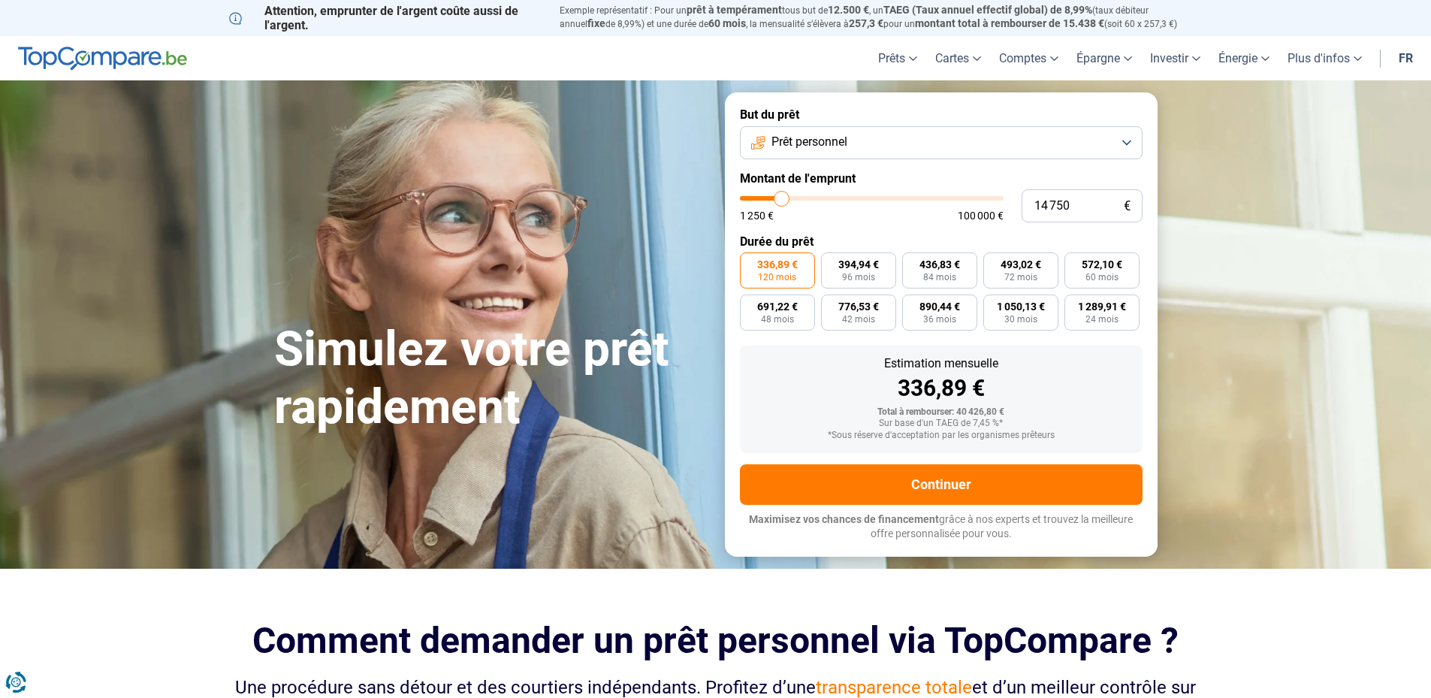
type input "12500"
type input "10 500"
type input "10500"
type input "9 750"
type input "9750"
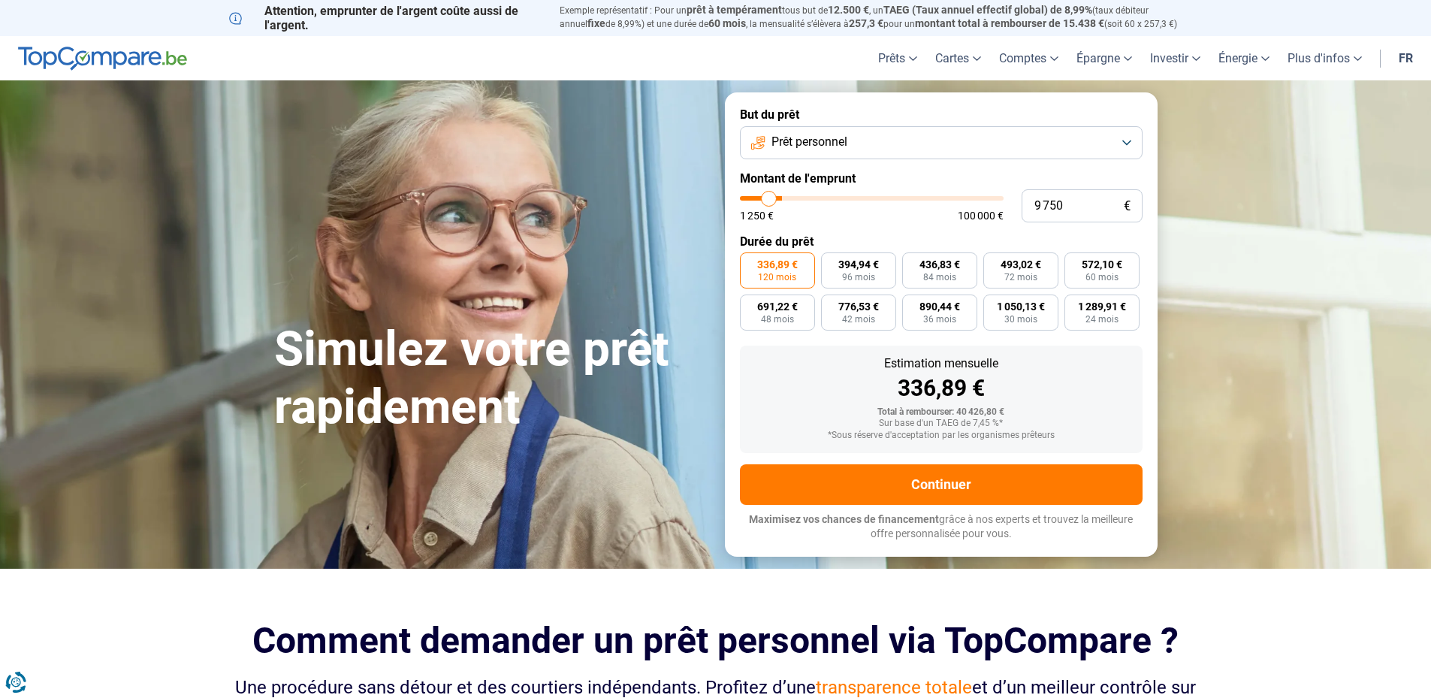
type input "8 750"
type input "8750"
type input "8 500"
type input "8500"
type input "8 750"
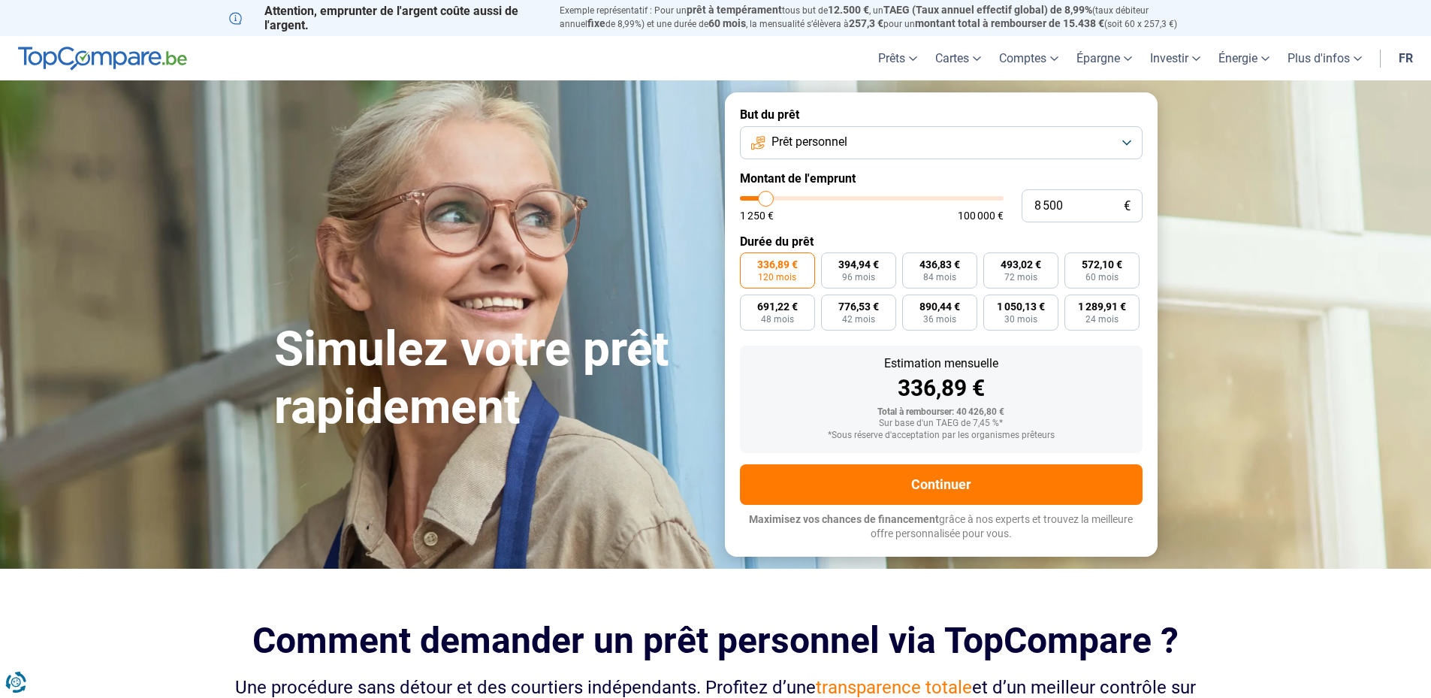
type input "8750"
type input "9 500"
type input "9500"
type input "9 750"
type input "9750"
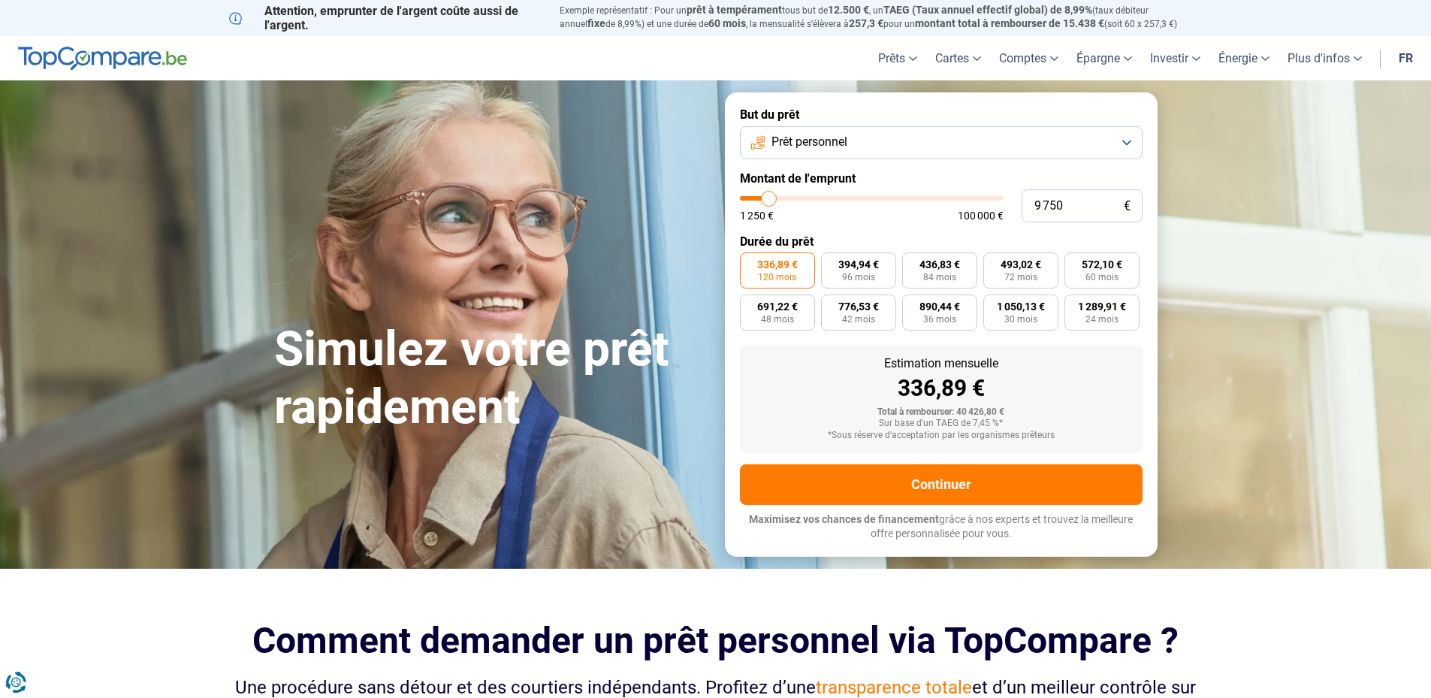
type input "10 000"
type input "10000"
type input "10 500"
type input "10500"
type input "11 500"
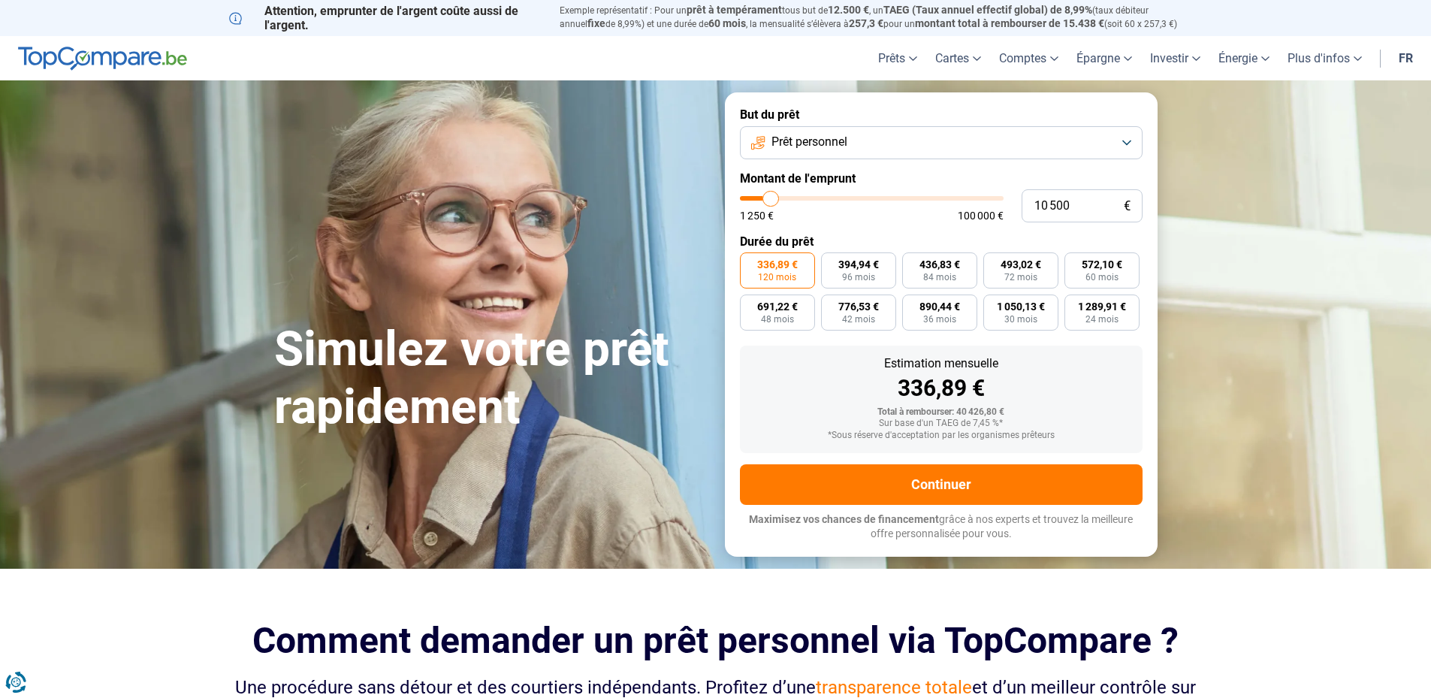
type input "11500"
type input "11 750"
type input "11750"
type input "12 000"
type input "12000"
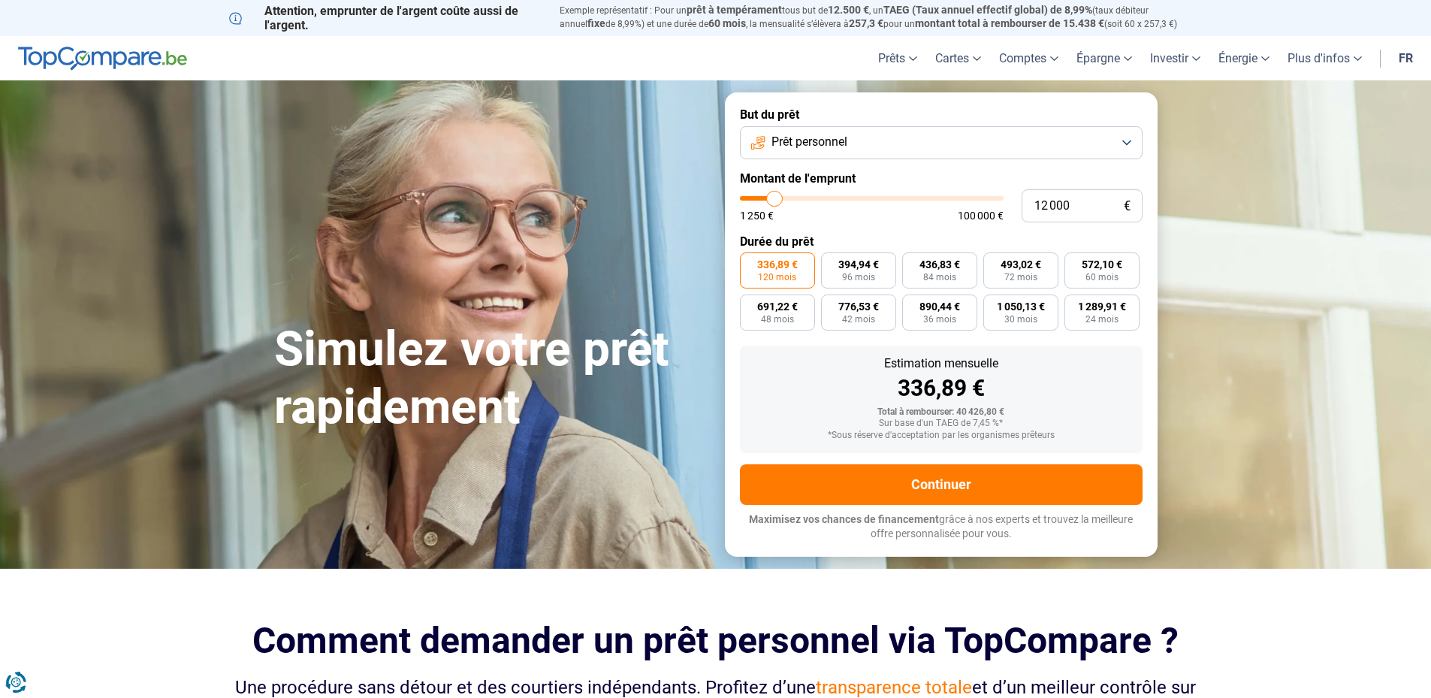
type input "12 500"
type input "12500"
type input "12 750"
type input "12750"
type input "13 000"
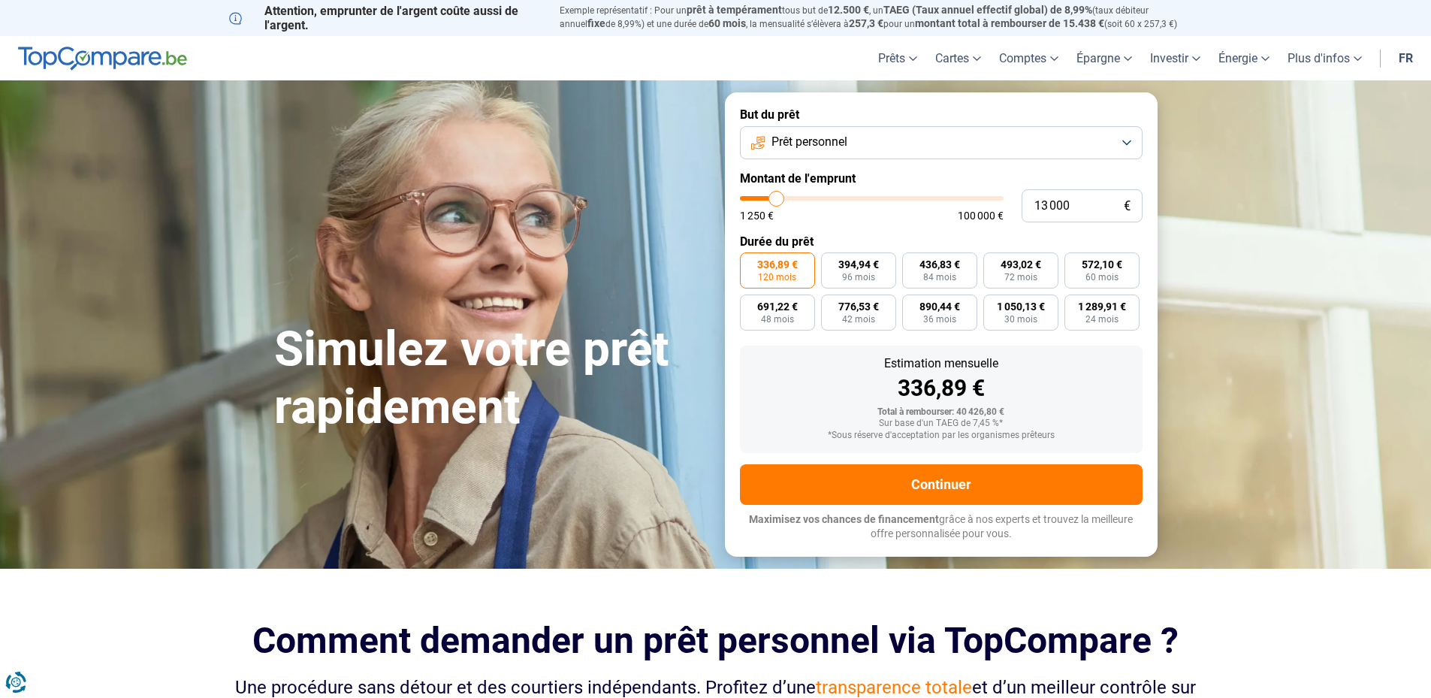
type input "13000"
type input "13 250"
type input "13250"
type input "13 000"
type input "13000"
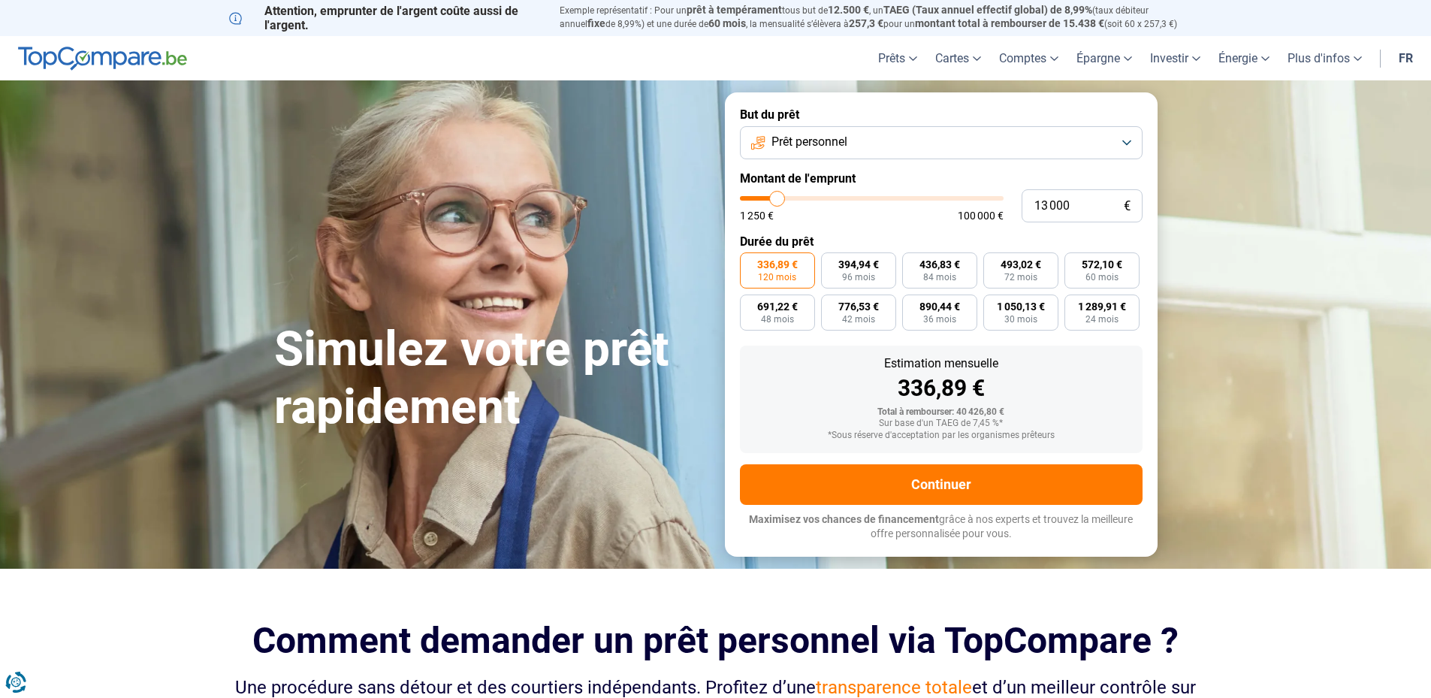
type input "12 750"
type input "12750"
type input "12 000"
type input "12000"
type input "11 750"
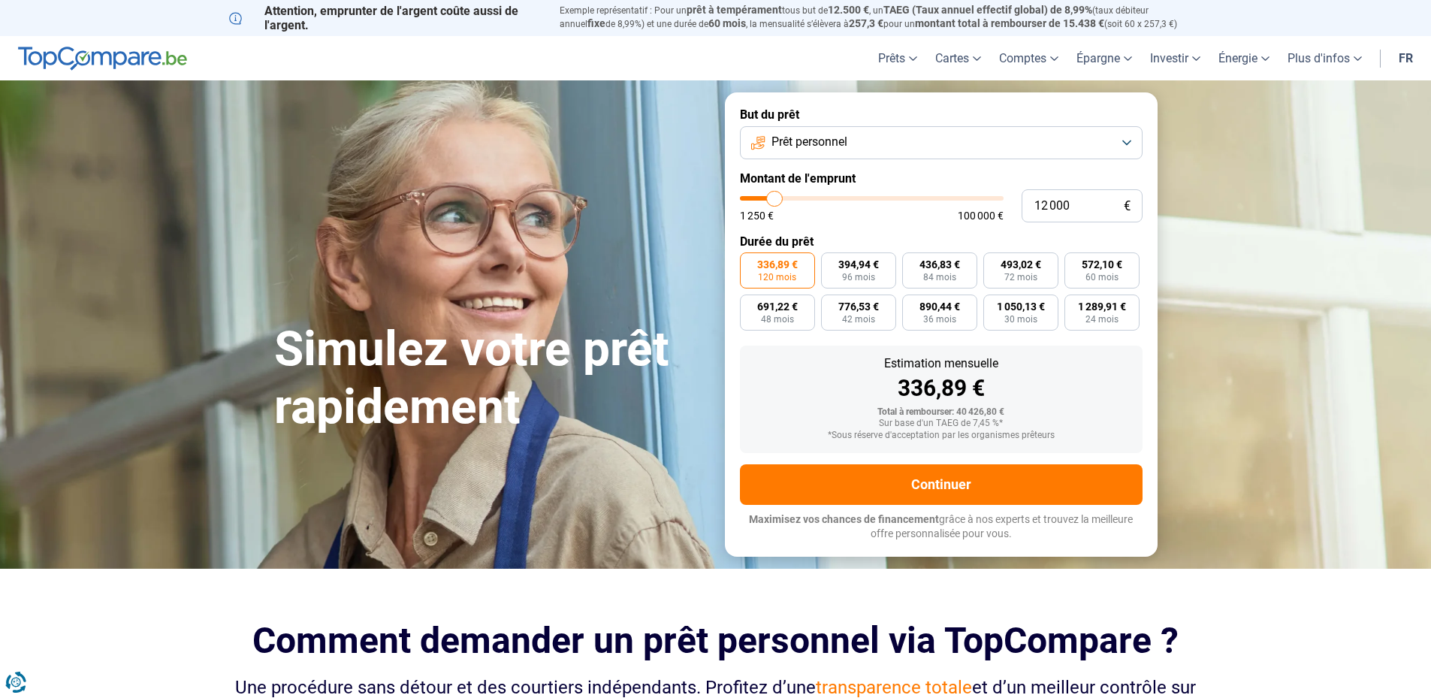
type input "11750"
type input "11 500"
type input "11500"
type input "11 250"
type input "11250"
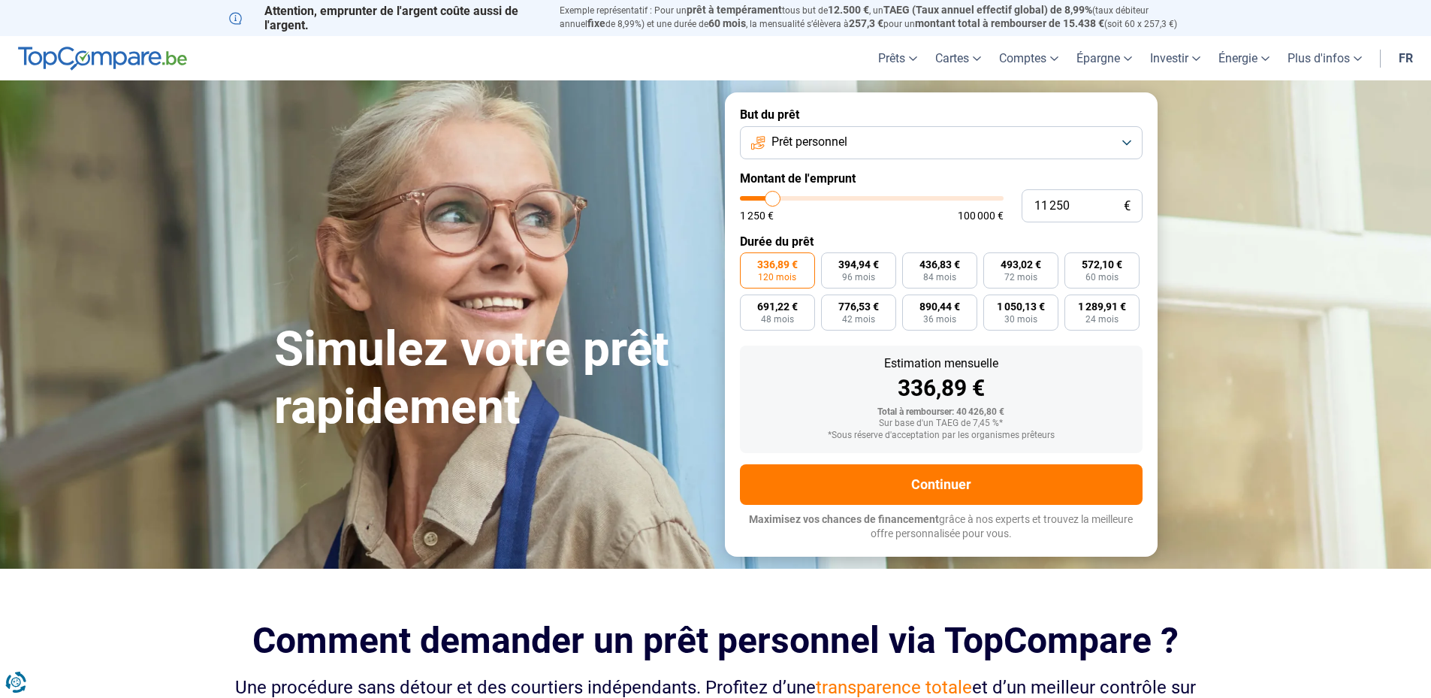
type input "11 000"
type input "11000"
type input "10 500"
type input "10500"
type input "10 250"
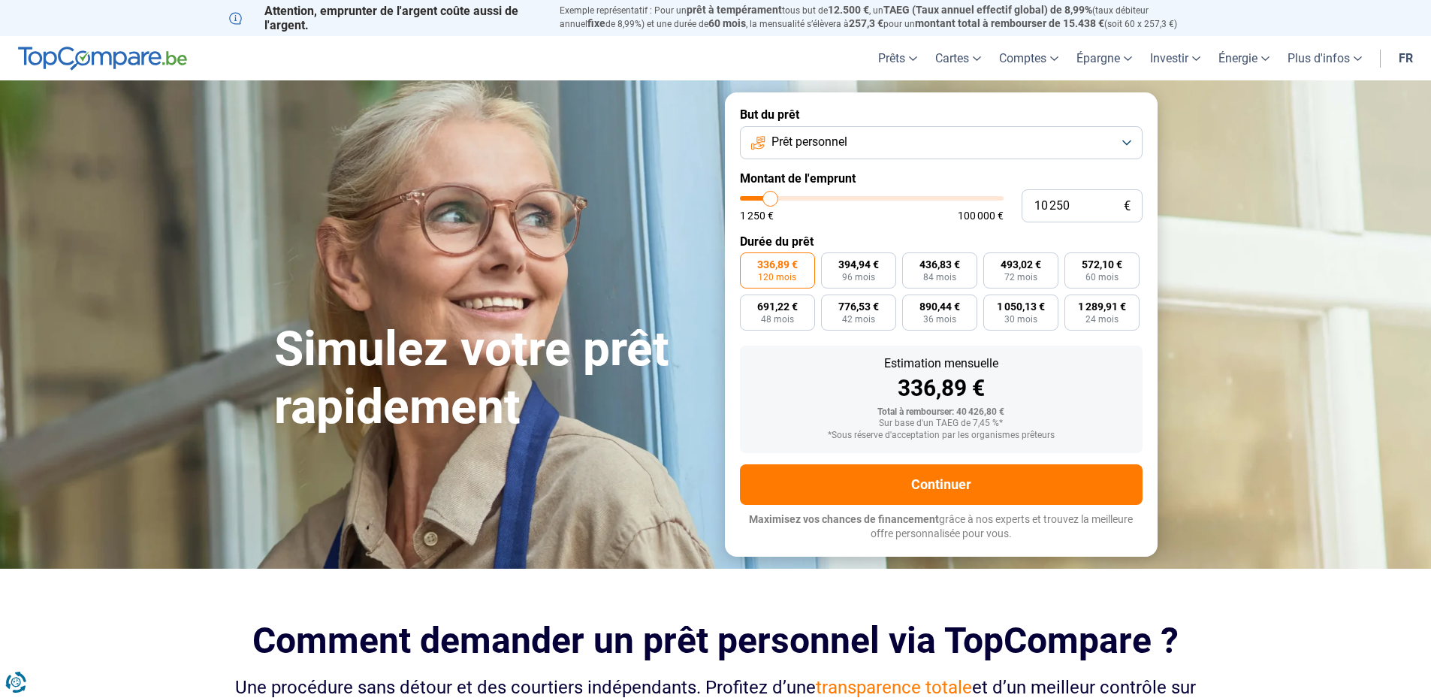
drag, startPoint x: 810, startPoint y: 200, endPoint x: 770, endPoint y: 198, distance: 39.8
type input "10250"
click at [770, 198] on input "range" at bounding box center [872, 198] width 264 height 5
radio input "true"
